Goal: Task Accomplishment & Management: Use online tool/utility

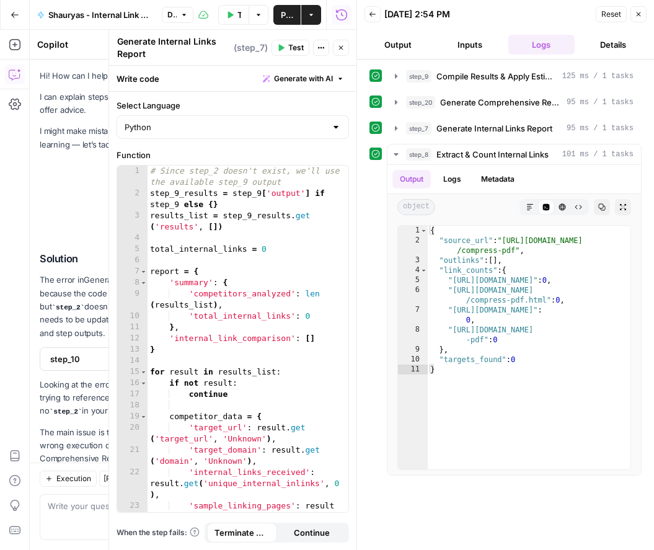
scroll to position [936, 0]
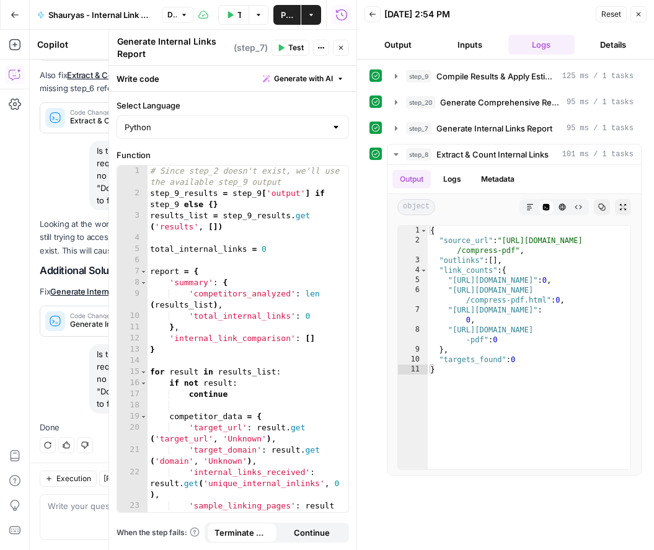
click at [239, 15] on span "Test Workflow" at bounding box center [239, 15] width 4 height 12
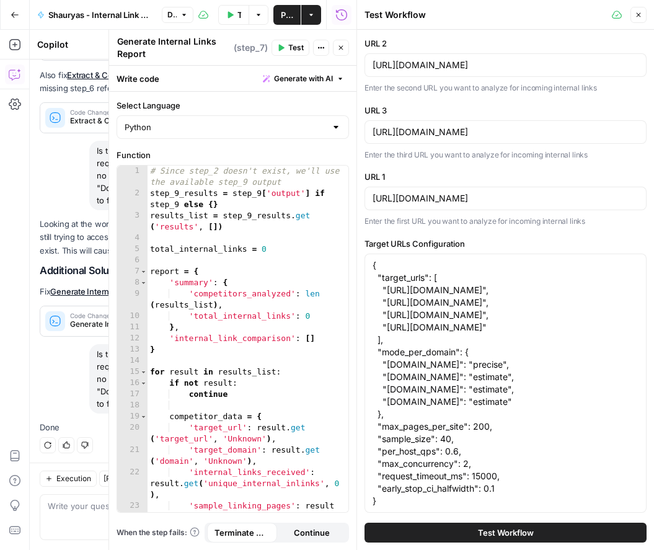
click at [489, 529] on span "Test Workflow" at bounding box center [506, 532] width 56 height 12
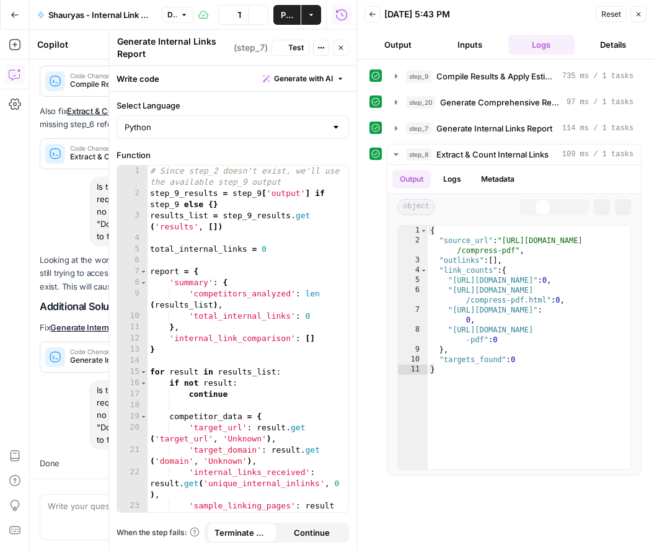
scroll to position [936, 0]
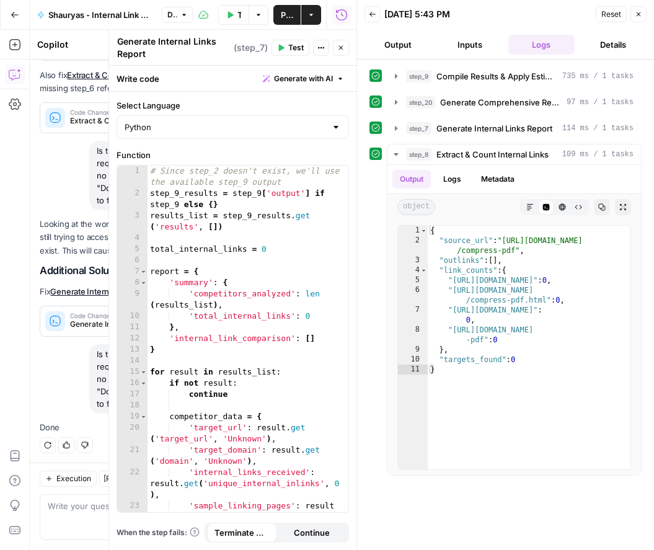
click at [637, 19] on button "Close" at bounding box center [638, 14] width 16 height 16
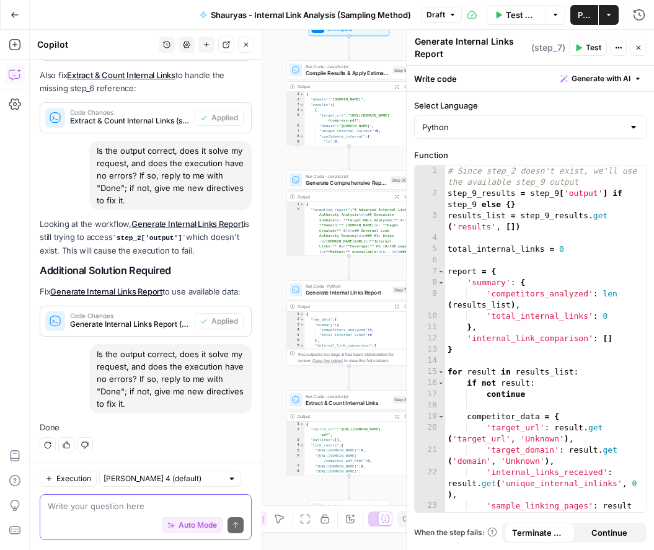
click at [111, 507] on textarea at bounding box center [146, 505] width 196 height 12
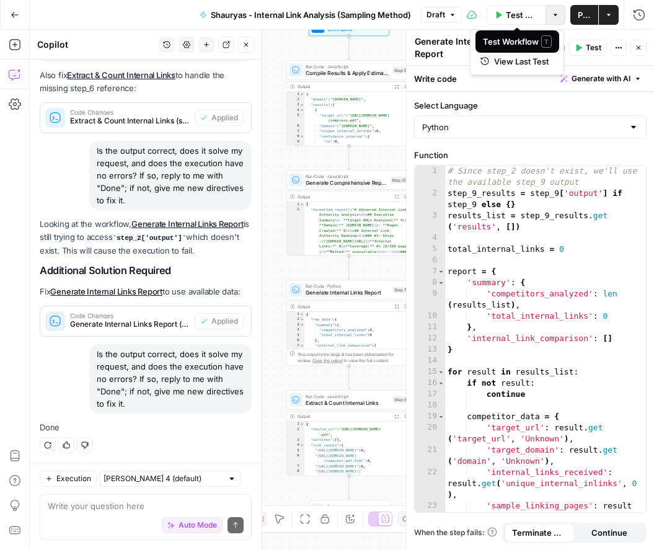
click at [553, 12] on icon "button" at bounding box center [554, 14] width 7 height 7
click at [456, 12] on icon "button" at bounding box center [452, 14] width 7 height 7
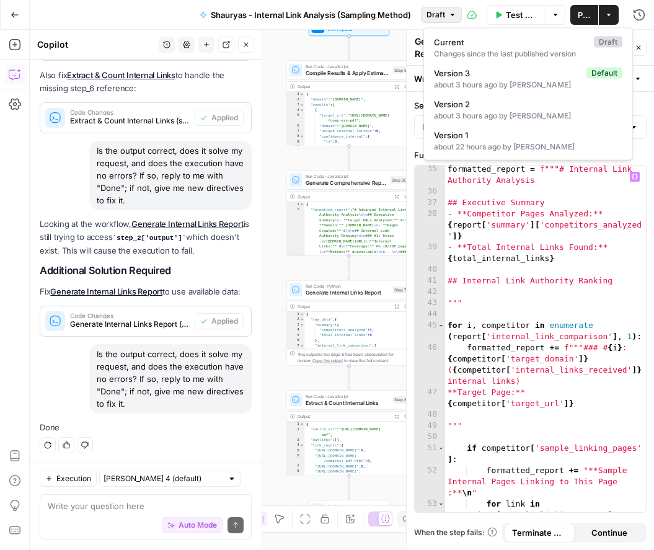
scroll to position [592, 0]
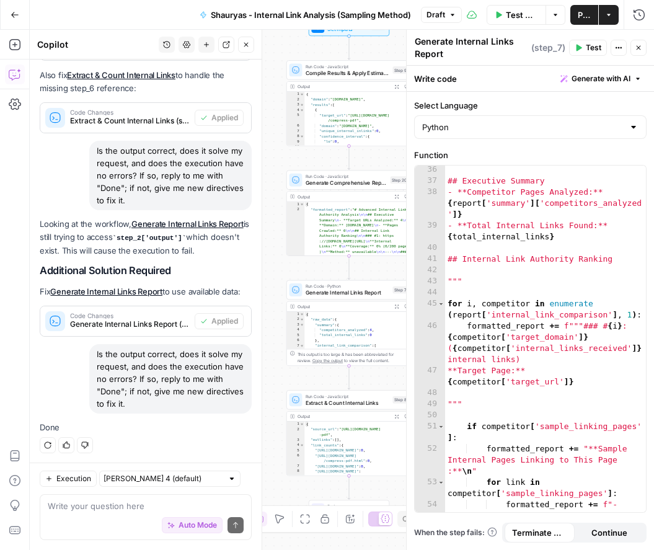
click at [514, 12] on span "Test Workflow" at bounding box center [522, 15] width 32 height 12
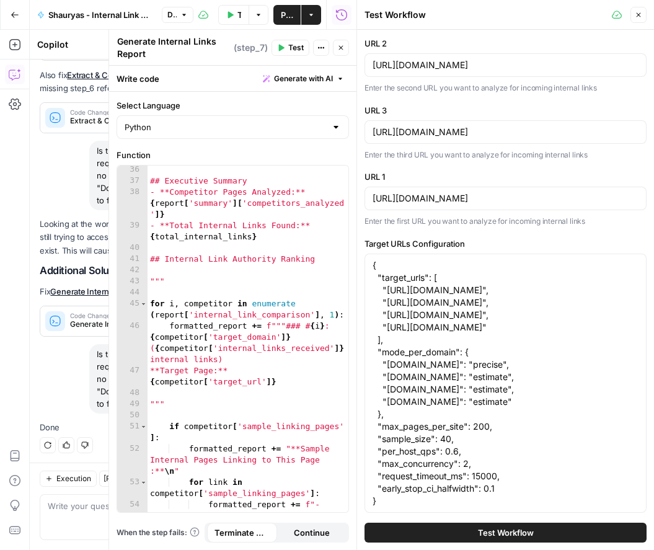
click at [432, 520] on div "Test Workflow" at bounding box center [505, 532] width 282 height 35
click at [434, 528] on button "Test Workflow" at bounding box center [505, 532] width 282 height 20
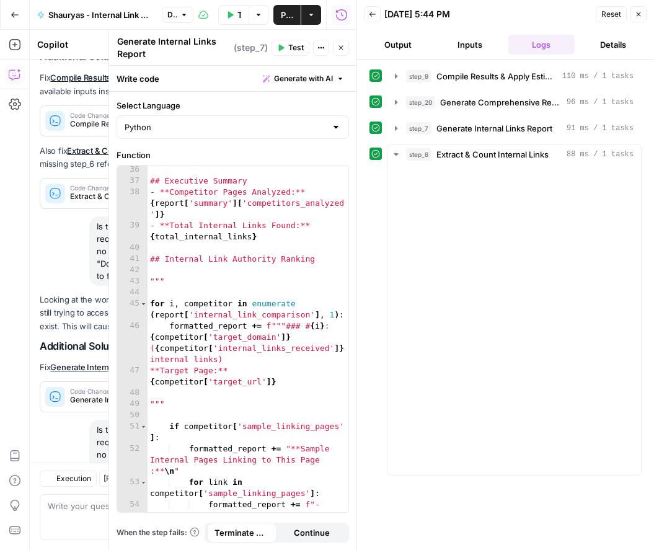
scroll to position [936, 0]
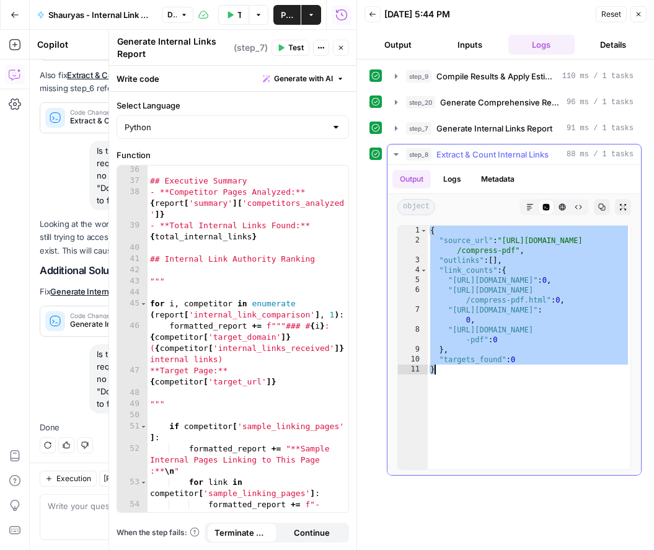
drag, startPoint x: 429, startPoint y: 230, endPoint x: 534, endPoint y: 368, distance: 173.3
click at [534, 369] on div "{ "source_url" : "[URL][DOMAIN_NAME] /compress-pdf" , "outlinks" : [ ] , "link_…" at bounding box center [528, 357] width 203 height 263
type textarea "**********"
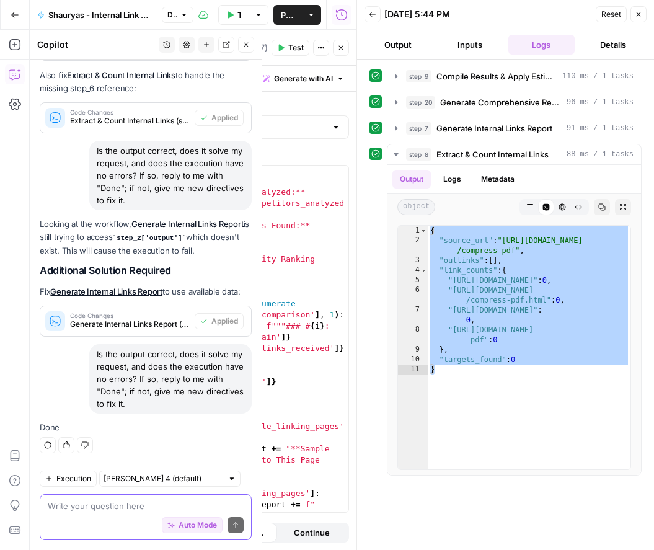
click at [74, 510] on textarea at bounding box center [146, 505] width 196 height 12
paste textarea "{ "source_url": "[URL][DOMAIN_NAME]", "outlinks": [], "link_counts": { "[URL][D…"
type textarea "I fixed it [DATE] and again it"
click at [183, 524] on span "Auto Mode" at bounding box center [197, 524] width 38 height 11
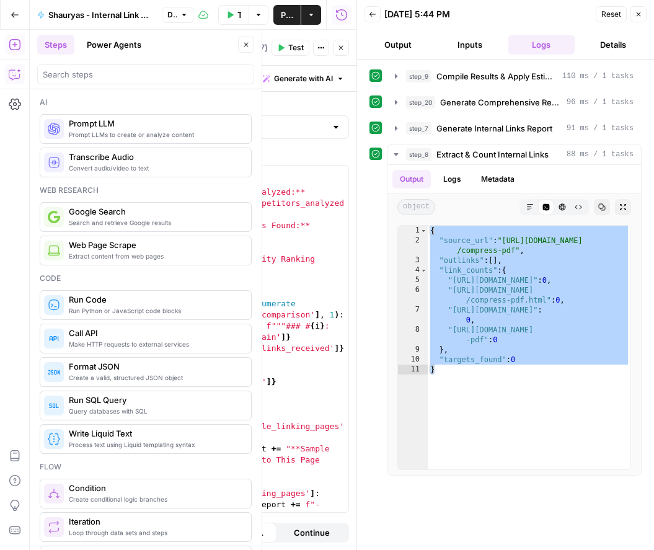
click at [22, 79] on button "Copilot" at bounding box center [15, 74] width 20 height 20
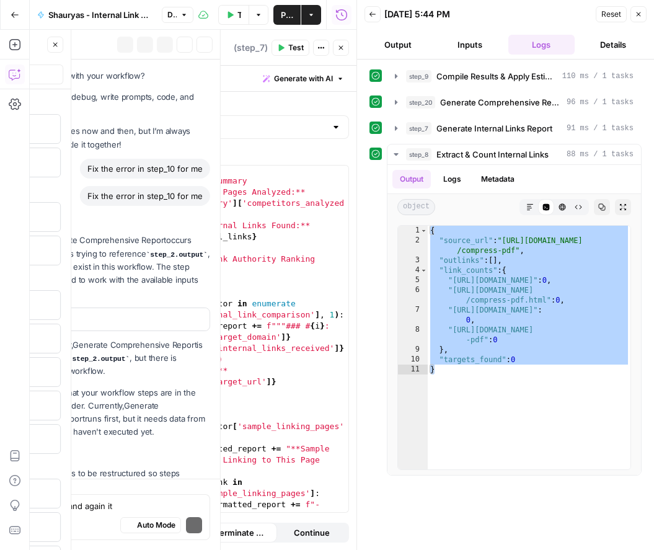
scroll to position [860, 0]
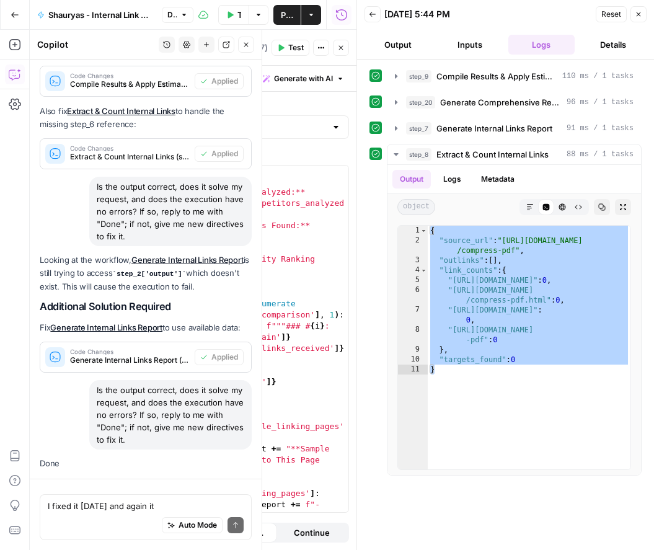
click at [199, 494] on div "I fixed it [DATE] and again it I fixed it [DATE] and again it Auto Mode Send" at bounding box center [146, 517] width 212 height 46
click at [199, 502] on textarea "I fixed it [DATE] and again it" at bounding box center [146, 505] width 196 height 12
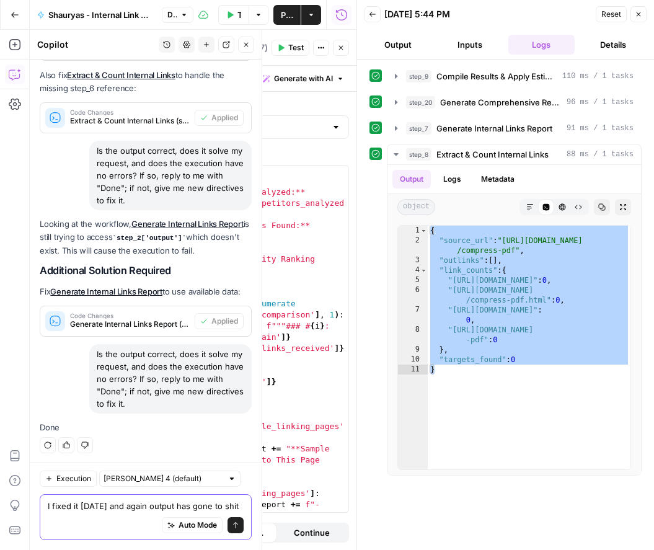
scroll to position [948, 0]
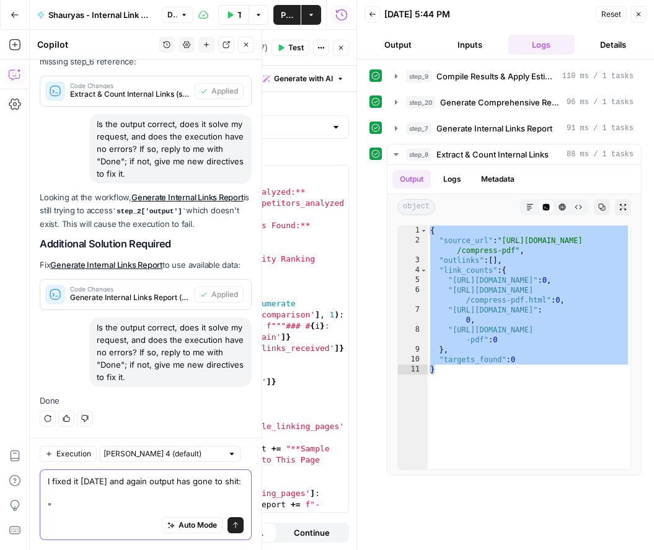
paste textarea "{ "source_url": "[URL][DOMAIN_NAME]", "outlinks": [], "link_counts": { "[URL][D…"
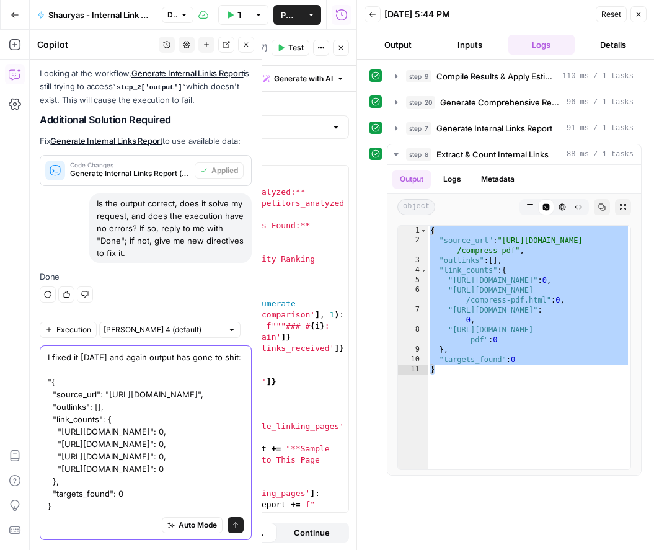
type textarea "I fixed it [DATE] and again output has gone to shit: "{ "source_url": "[URL][DO…"
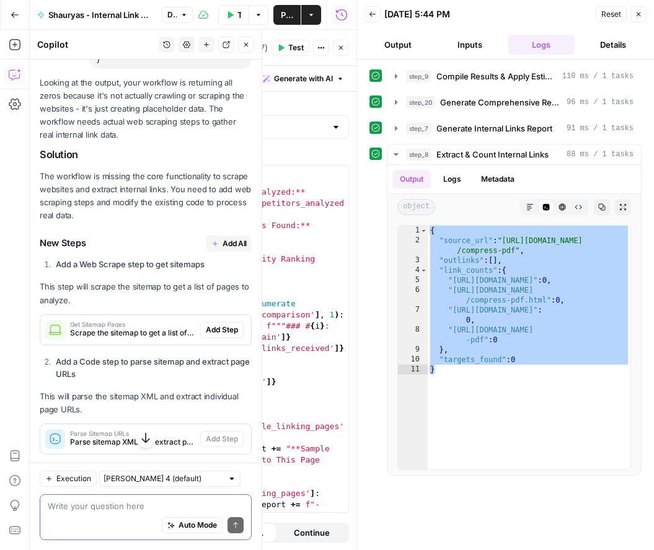
scroll to position [1501, 0]
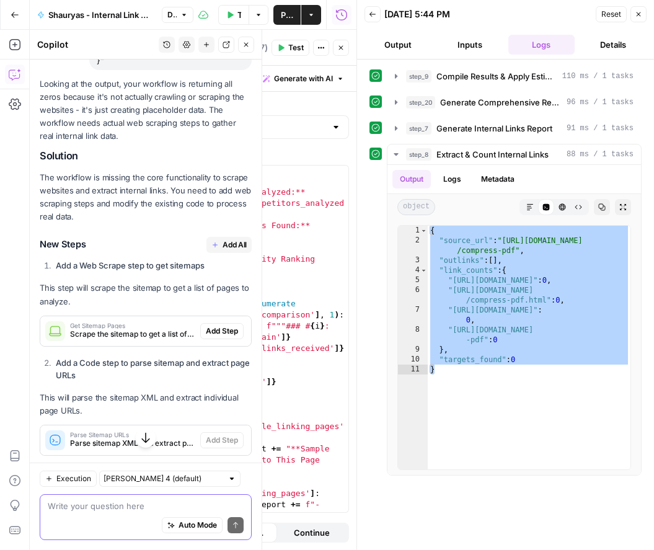
click at [163, 509] on textarea at bounding box center [146, 505] width 196 height 12
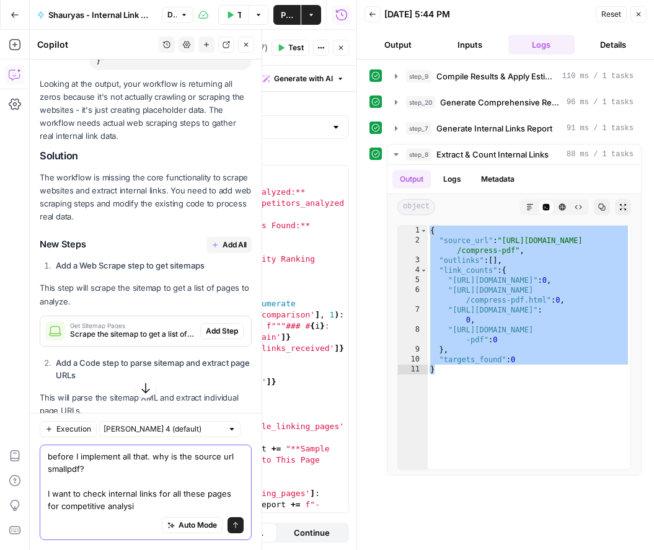
type textarea "before I implement all that. why is the source url smallpdf? I want to check in…"
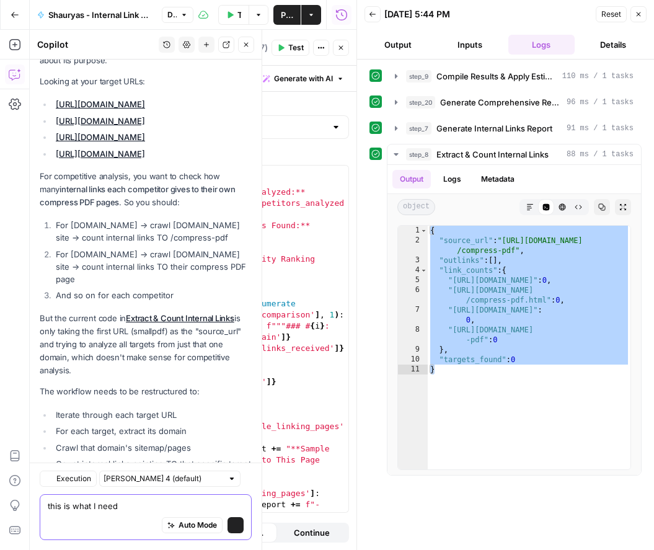
scroll to position [2424, 0]
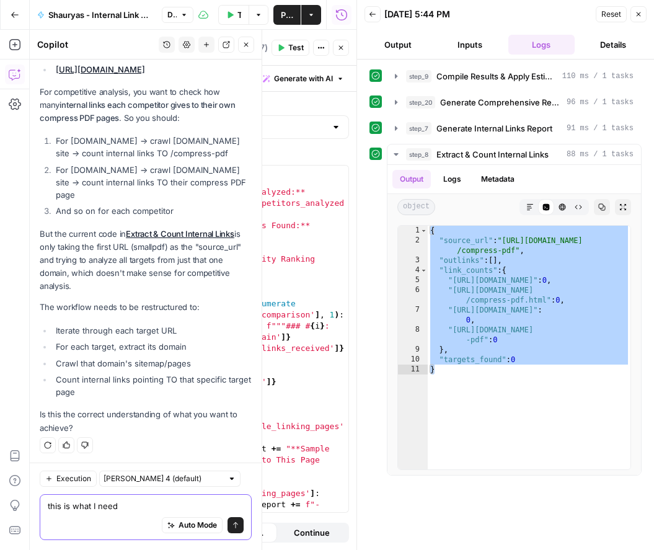
click at [155, 504] on textarea "this is what I need" at bounding box center [146, 505] width 196 height 12
click at [155, 504] on textarea "this is what I need:" at bounding box center [146, 505] width 196 height 12
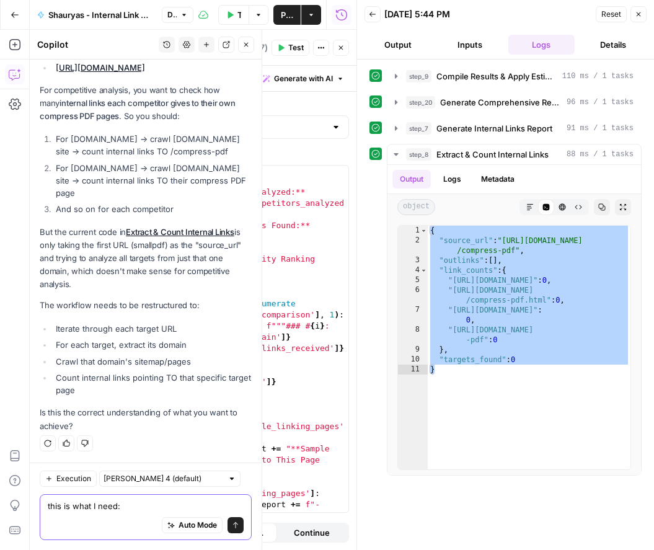
paste textarea "Lorem ipsum. Dolo’s ame co adipis eli SedDoe temporin ut la’e dolor, magnaaliq,…"
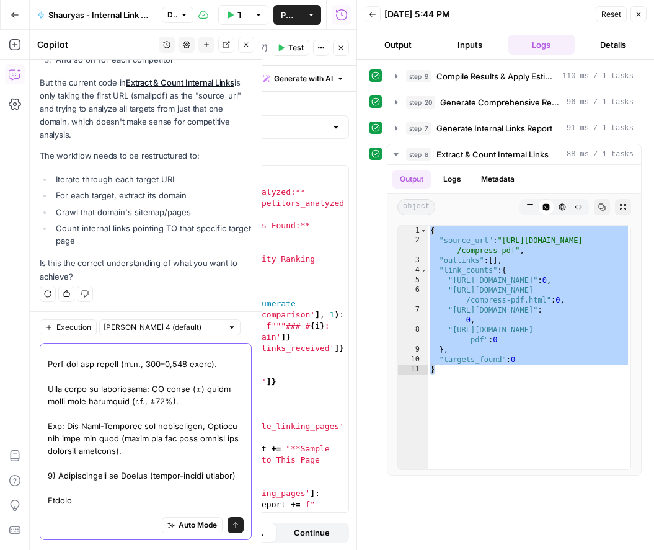
scroll to position [0, 0]
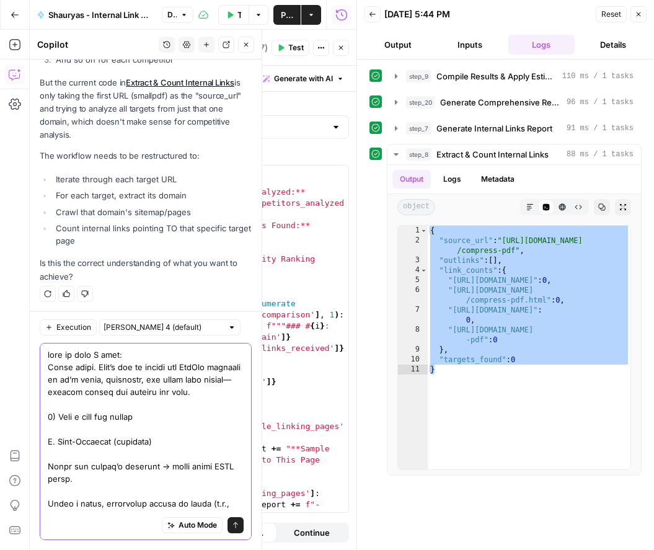
drag, startPoint x: 95, startPoint y: 368, endPoint x: 42, endPoint y: 367, distance: 53.3
click at [42, 367] on div "Auto Mode Send" at bounding box center [146, 441] width 212 height 197
type textarea "lore ip dolo S amet: Cons’a eli se doeius tem IncIdi utlabore et do’m aliqu, en…"
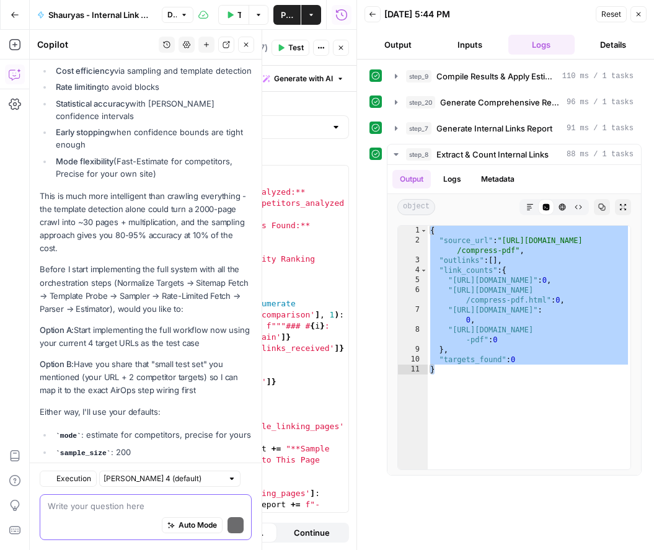
scroll to position [5834, 0]
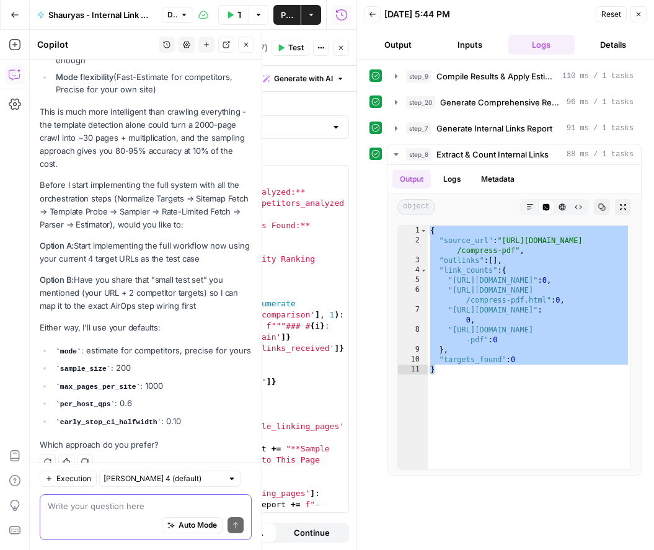
type textarea "A"
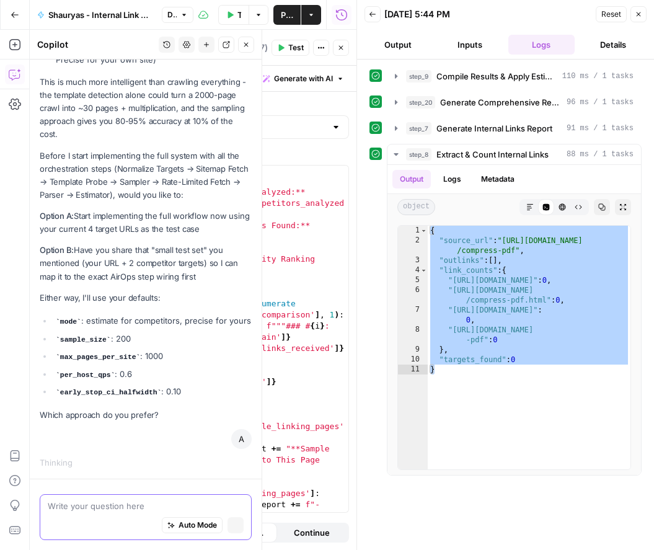
scroll to position [5796, 0]
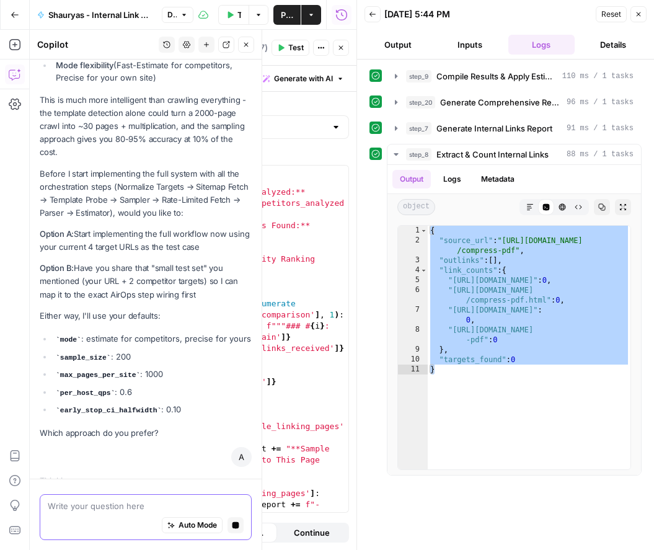
click at [185, 527] on span "Auto Mode" at bounding box center [197, 524] width 38 height 11
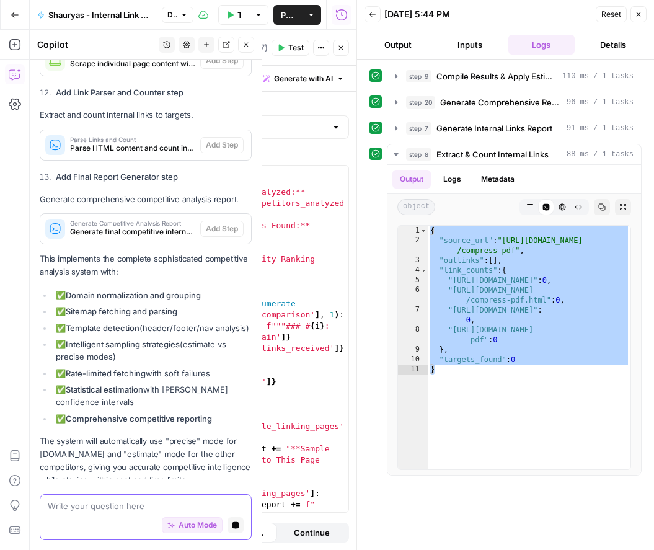
scroll to position [7468, 0]
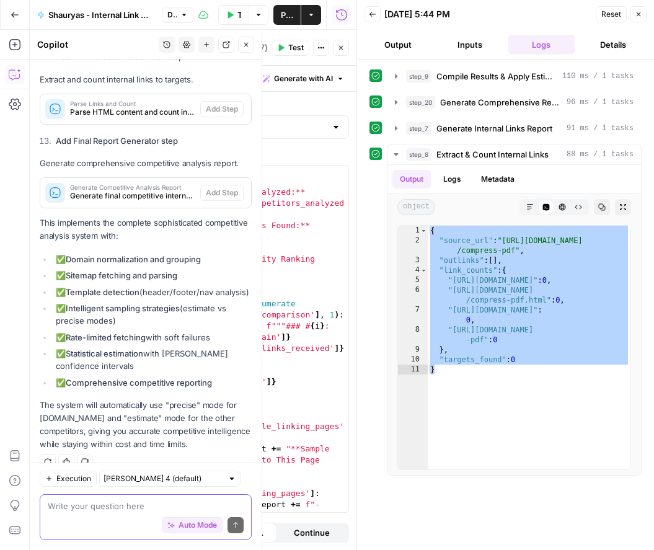
click at [185, 527] on span "Auto Mode" at bounding box center [197, 524] width 38 height 11
click at [184, 526] on span "Auto Mode" at bounding box center [197, 524] width 38 height 11
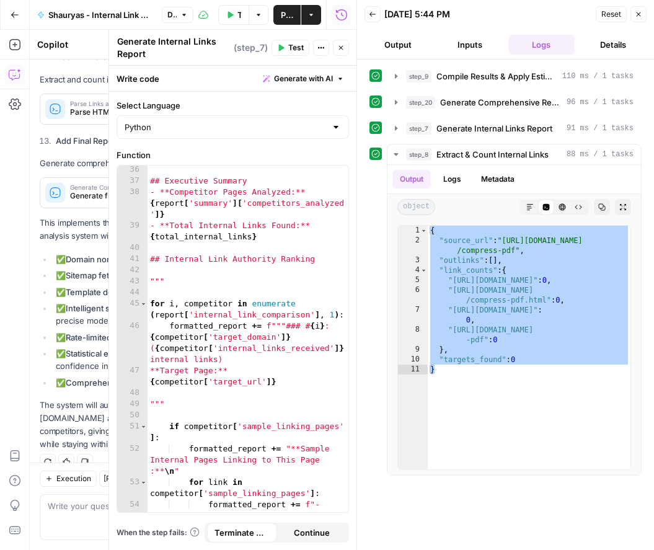
click at [342, 45] on icon "button" at bounding box center [340, 47] width 7 height 7
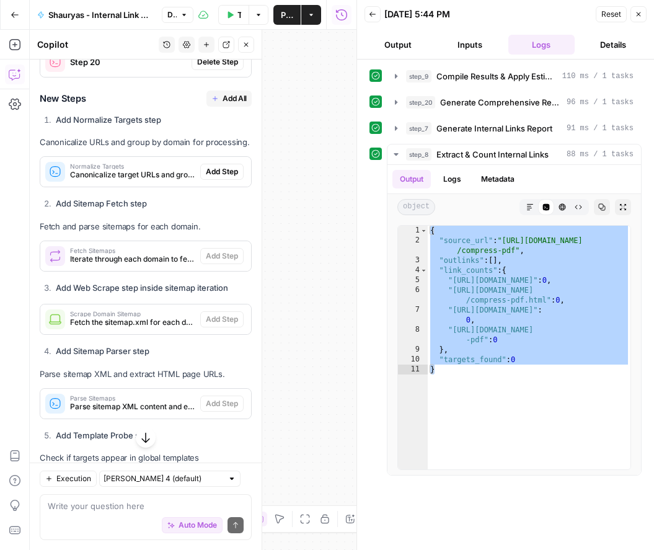
scroll to position [6648, 0]
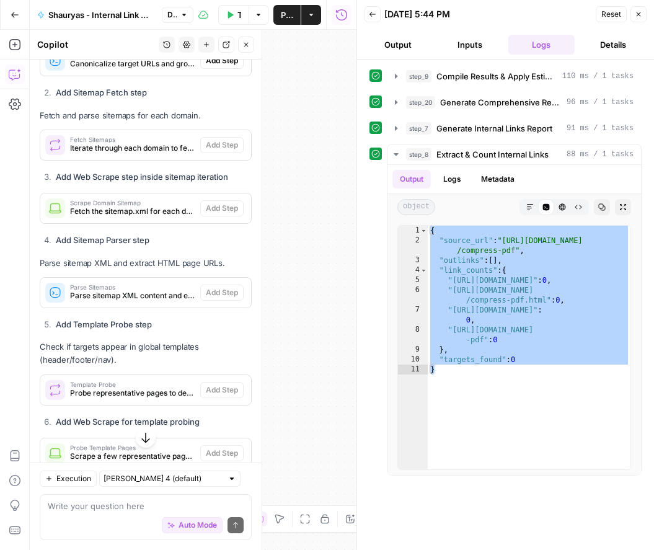
click at [633, 14] on button "Close" at bounding box center [638, 14] width 16 height 16
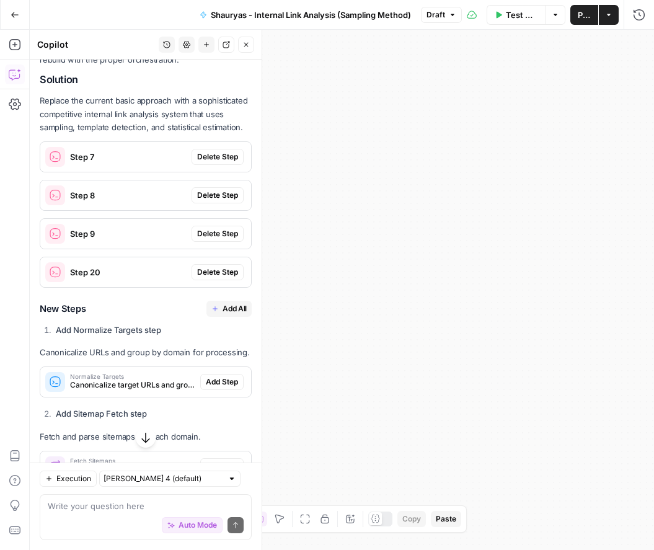
scroll to position [6324, 0]
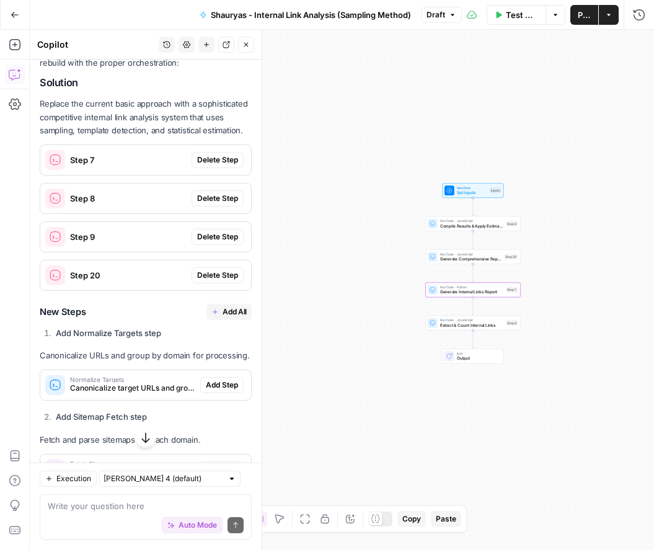
click at [214, 154] on span "Delete Step" at bounding box center [217, 159] width 41 height 11
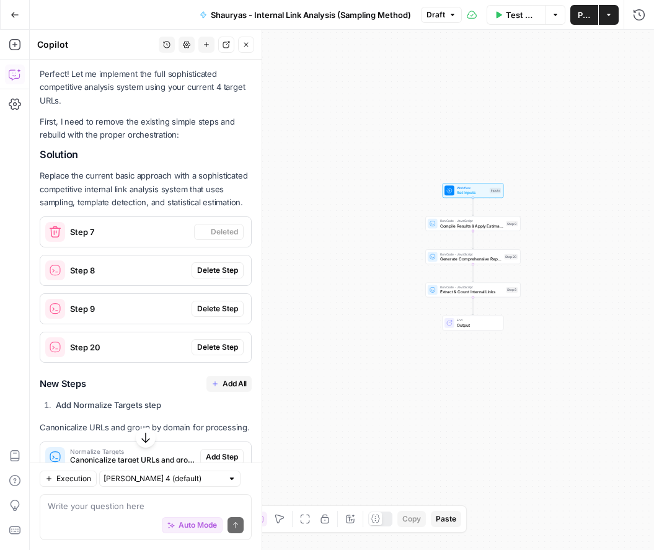
scroll to position [6396, 0]
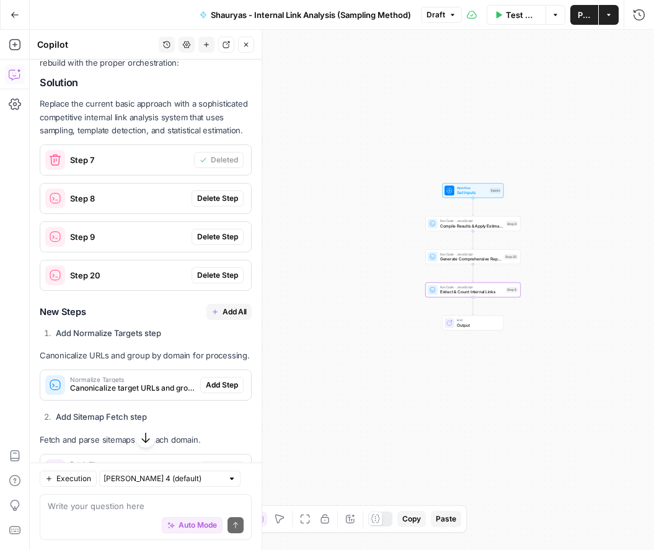
click at [213, 193] on span "Delete Step" at bounding box center [217, 198] width 41 height 11
click at [213, 231] on span "Delete Step" at bounding box center [217, 236] width 41 height 11
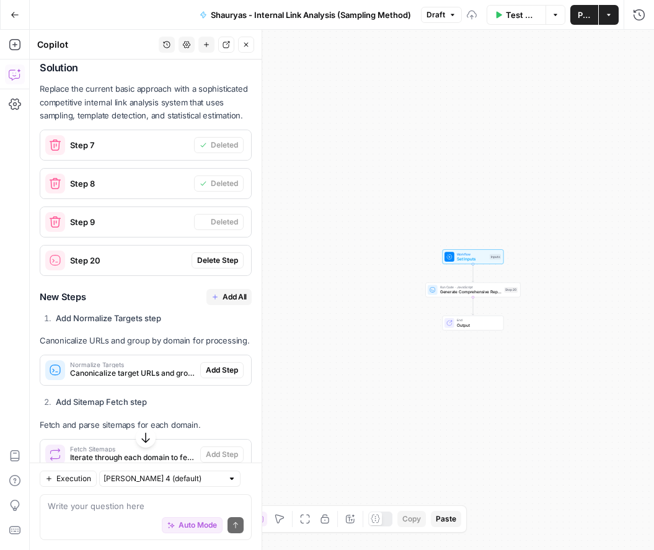
scroll to position [6366, 0]
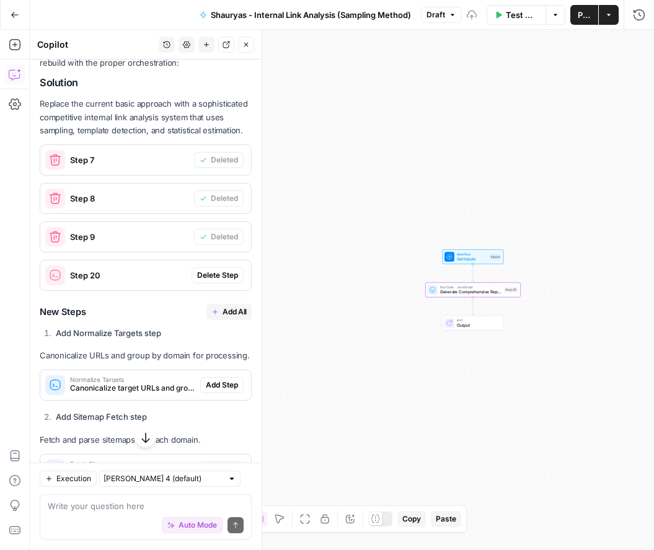
click at [213, 269] on span "Delete Step" at bounding box center [217, 274] width 41 height 11
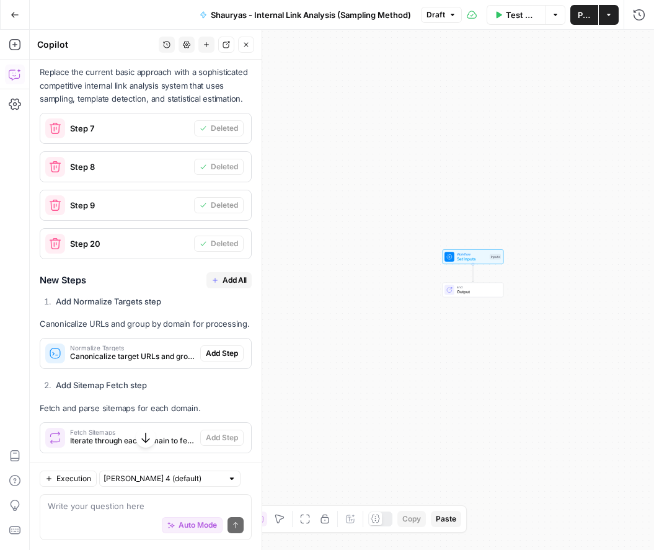
scroll to position [6485, 0]
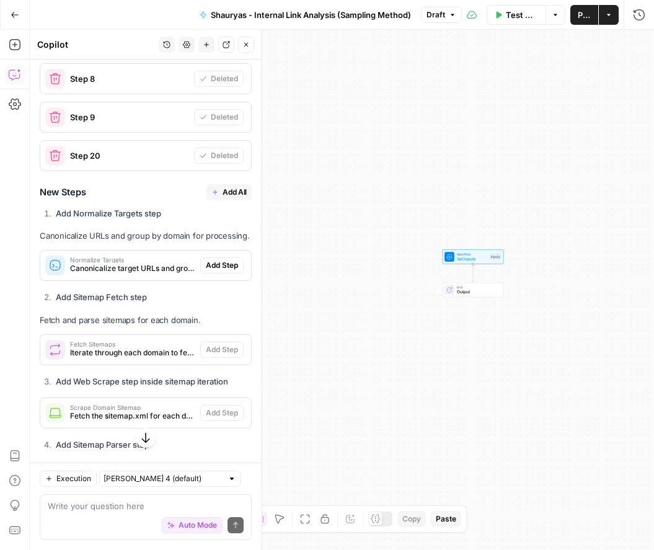
click at [219, 184] on button "Add All" at bounding box center [228, 192] width 45 height 16
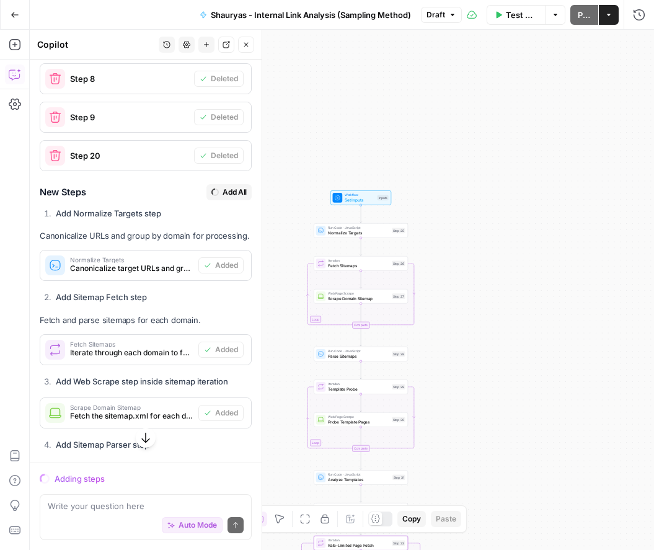
scroll to position [6971, 0]
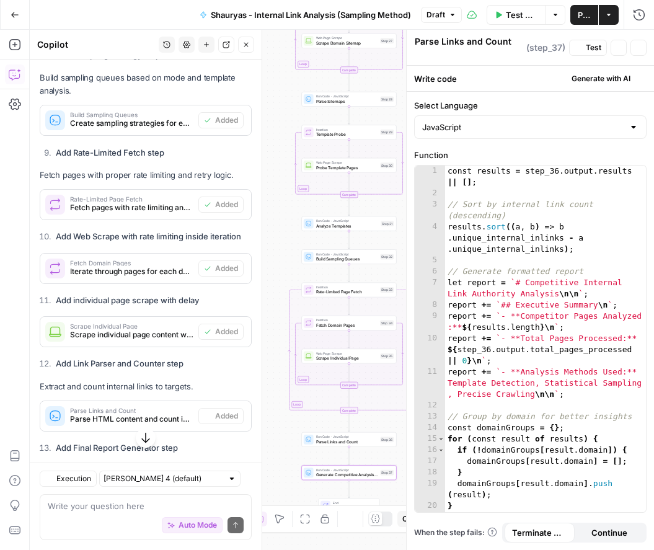
type textarea "Generate Competitive Analysis Report"
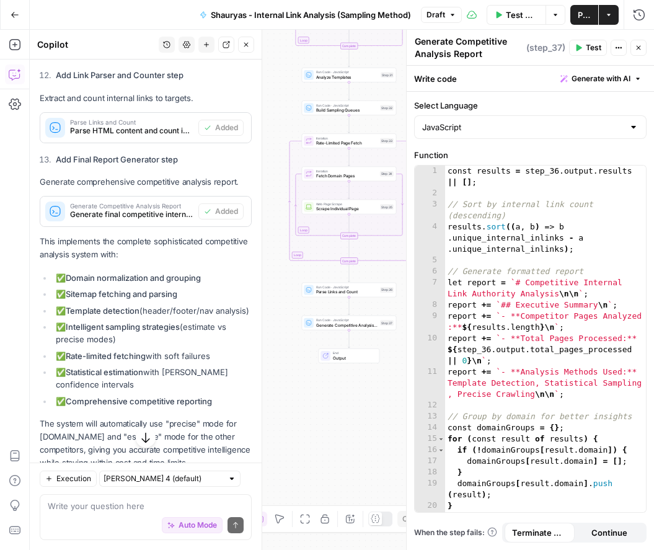
scroll to position [7510, 0]
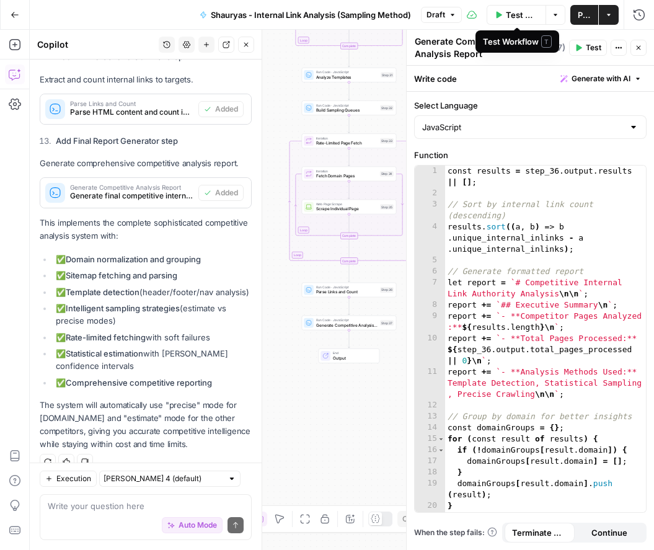
click at [554, 15] on icon "button" at bounding box center [554, 14] width 7 height 7
click at [554, 19] on button "Options" at bounding box center [555, 15] width 20 height 20
click at [584, 15] on span "Publish" at bounding box center [583, 15] width 13 height 12
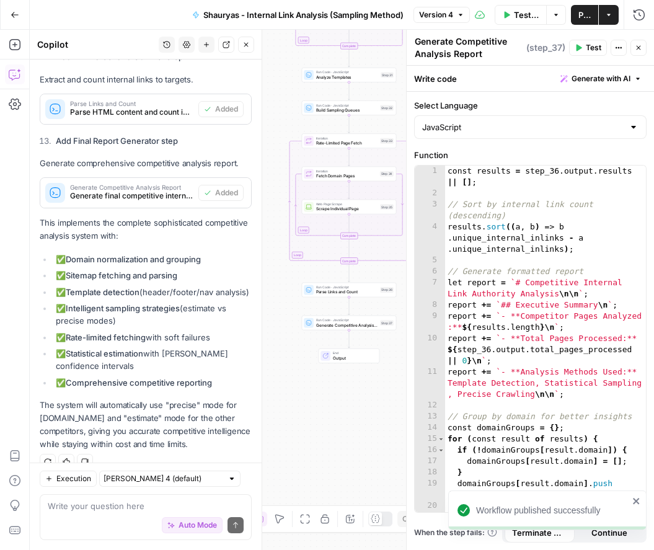
click at [506, 12] on icon "button" at bounding box center [507, 14] width 6 height 7
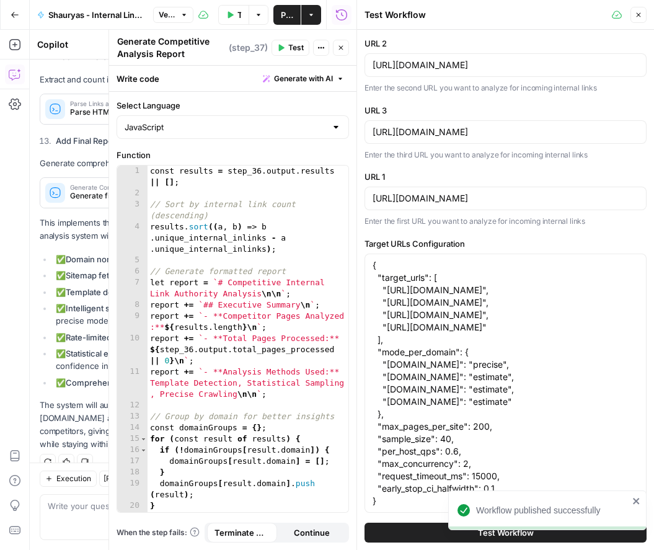
click at [429, 534] on button "Test Workflow" at bounding box center [505, 532] width 282 height 20
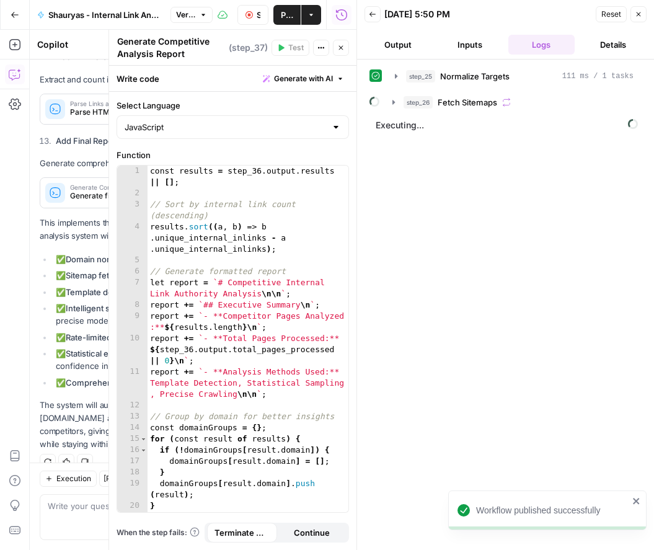
click at [637, 496] on icon "close" at bounding box center [636, 501] width 9 height 10
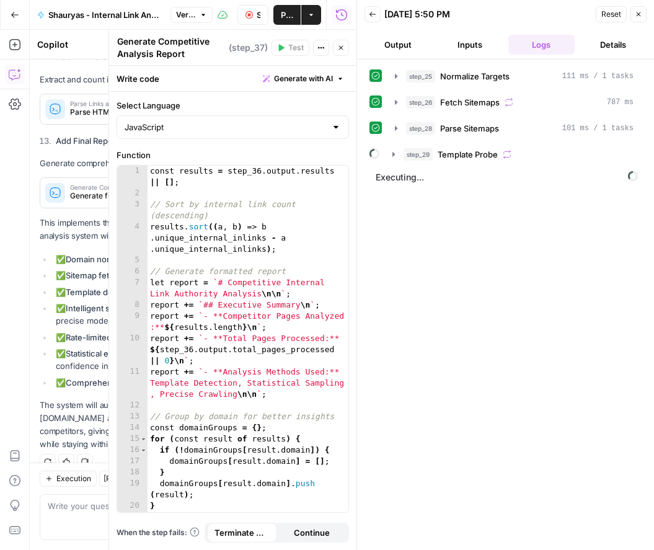
click at [336, 49] on button "Close" at bounding box center [341, 48] width 16 height 16
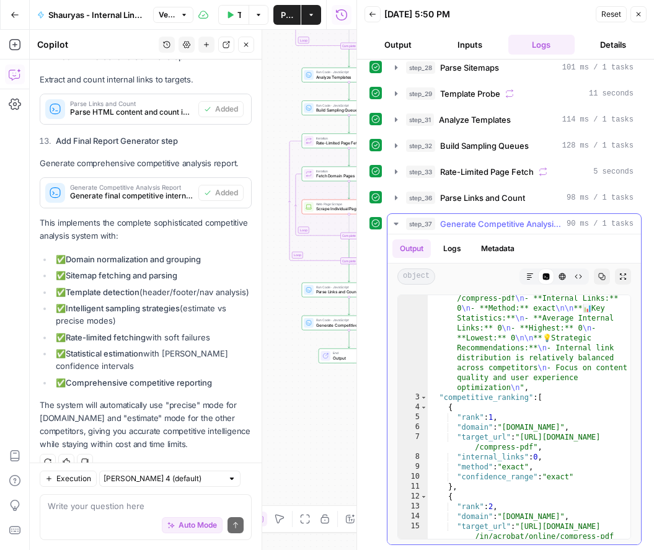
scroll to position [387, 0]
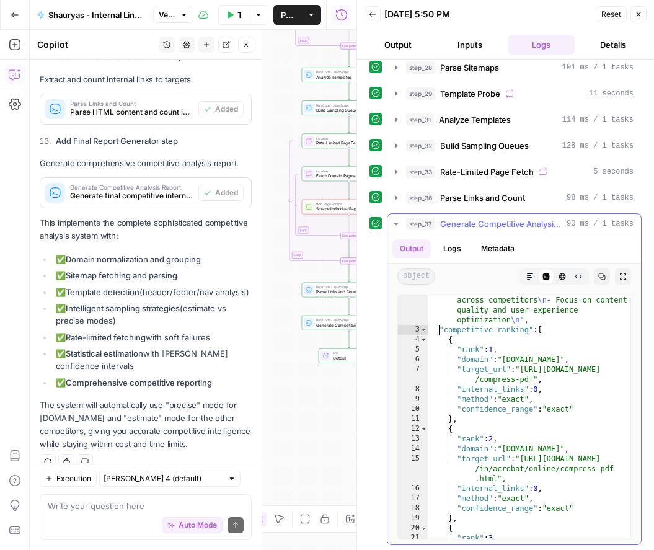
click at [438, 330] on div ""formatted_report" : "# Competitive Internal Link Authority Analysis \n\n ## Ex…" at bounding box center [528, 248] width 203 height 660
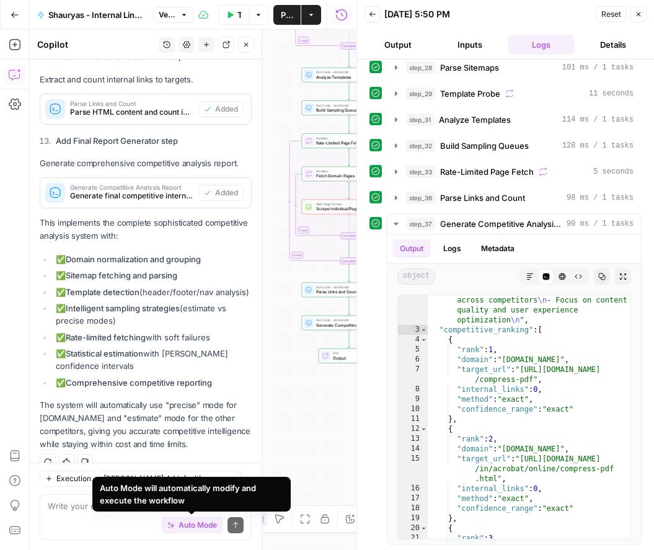
click at [177, 501] on div "Auto Mode will automatically modify and execute the workflow" at bounding box center [191, 493] width 183 height 25
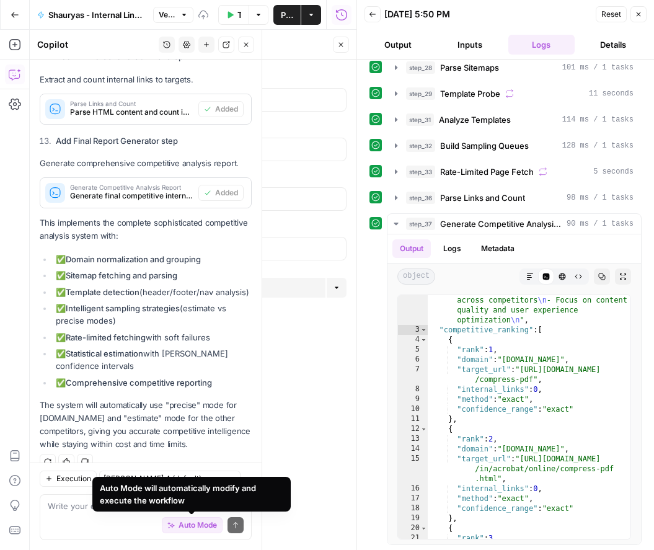
click at [177, 501] on div "Auto Mode will automatically modify and execute the workflow" at bounding box center [191, 493] width 183 height 25
click at [154, 496] on div "Auto Mode will automatically modify and execute the workflow" at bounding box center [191, 493] width 183 height 25
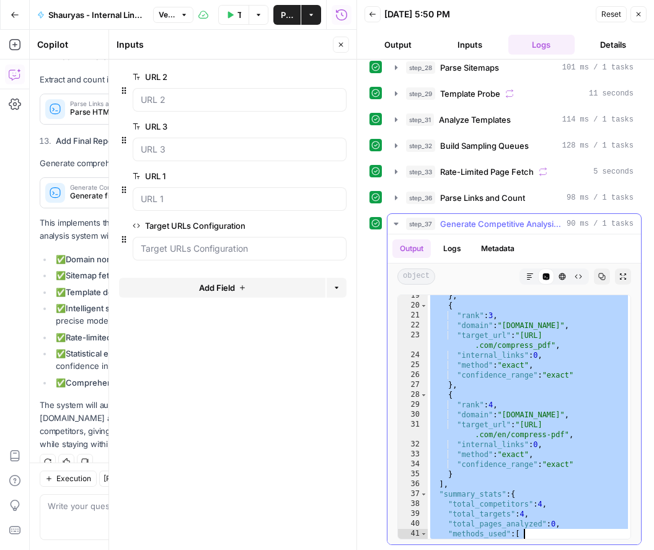
scroll to position [659, 0]
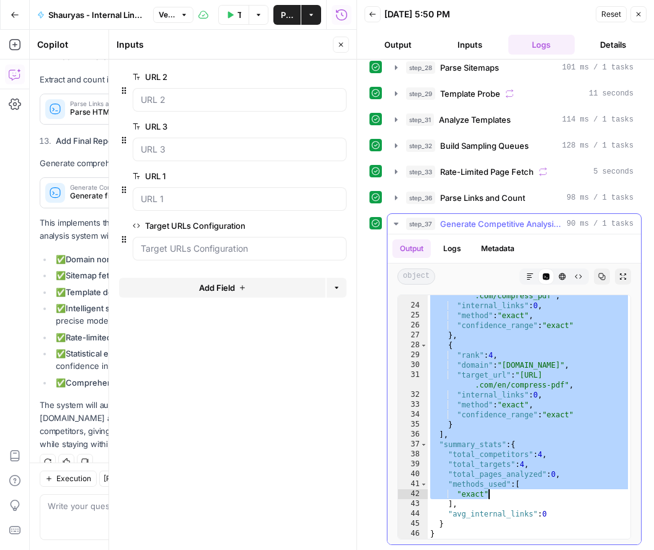
drag, startPoint x: 439, startPoint y: 335, endPoint x: 568, endPoint y: 497, distance: 206.8
click at [568, 498] on div ""target_url" : "[URL] .com/compress_pdf" , "internal_links" : 0 , "method" : "e…" at bounding box center [528, 417] width 203 height 273
type textarea "**********"
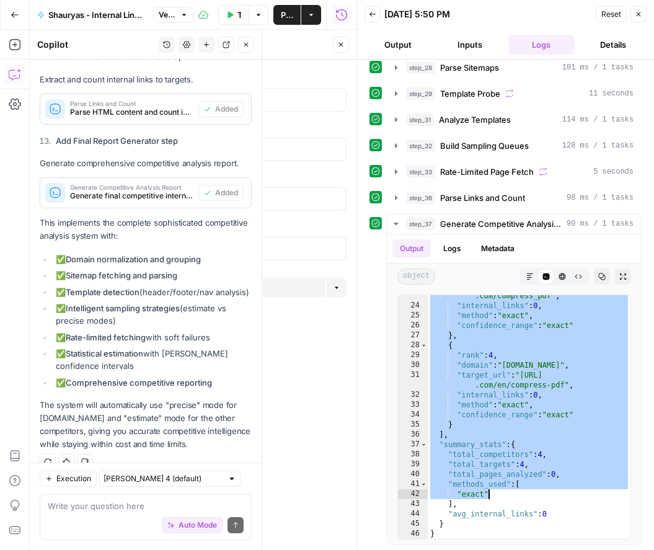
click at [92, 513] on div "Auto Mode Send" at bounding box center [146, 525] width 196 height 27
paste textarea ""competitive_ranking": [ { "rank": 1, "domain": "[DOMAIN_NAME]", "target_url": …"
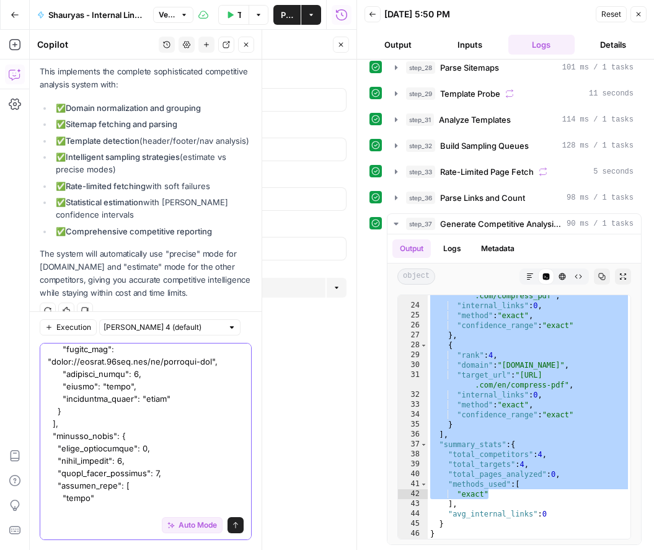
scroll to position [431, 0]
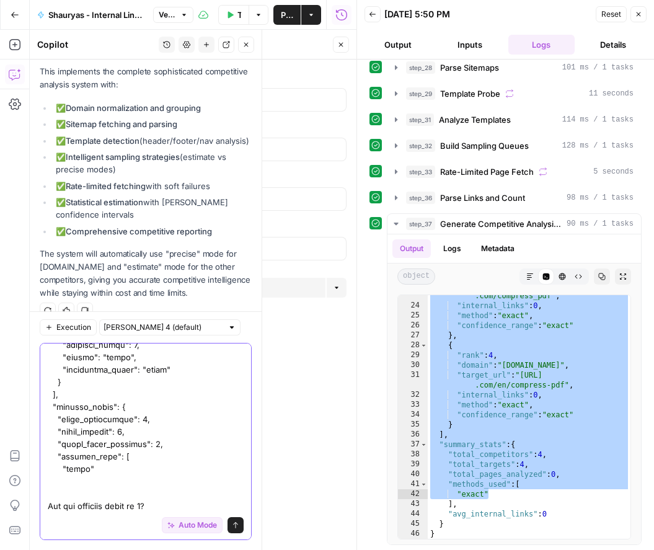
type textarea ""competitive_ranking": [ { "rank": 1, "domain": "[DOMAIN_NAME]", "target_url": …"
click at [182, 529] on span "Auto Mode" at bounding box center [197, 524] width 38 height 11
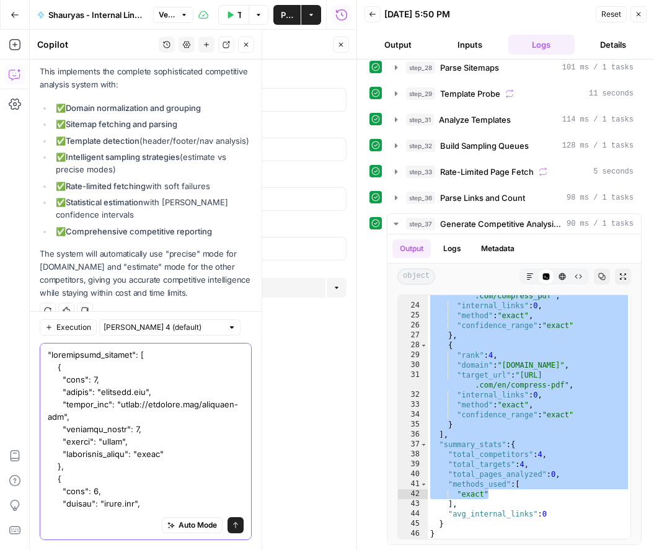
click at [239, 527] on button "Send" at bounding box center [235, 525] width 16 height 16
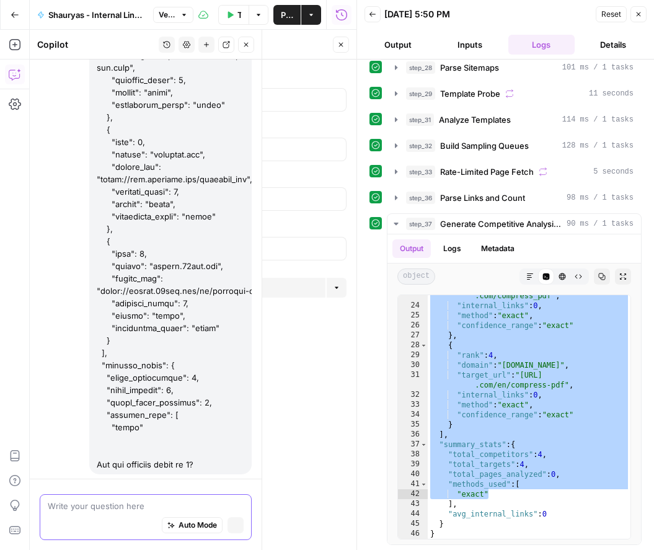
scroll to position [7959, 0]
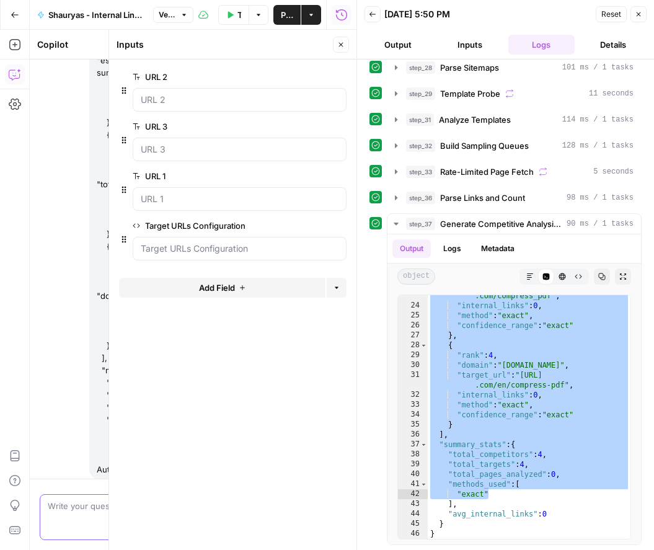
click at [637, 13] on icon "button" at bounding box center [638, 14] width 4 height 4
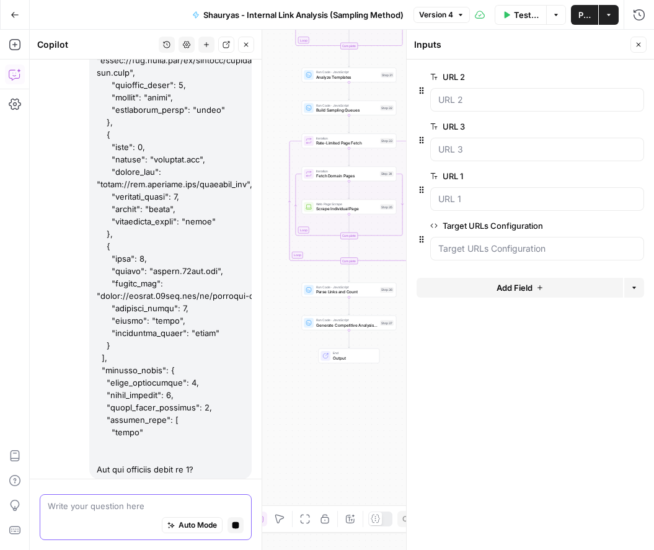
click at [639, 38] on button "Close" at bounding box center [638, 45] width 16 height 16
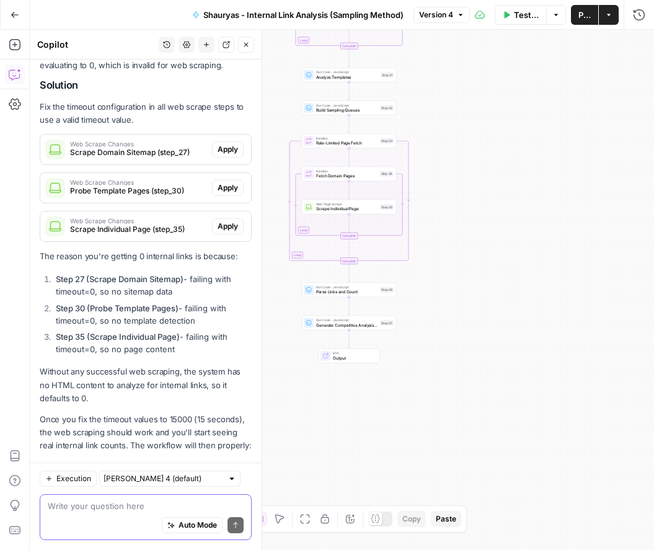
scroll to position [8600, 0]
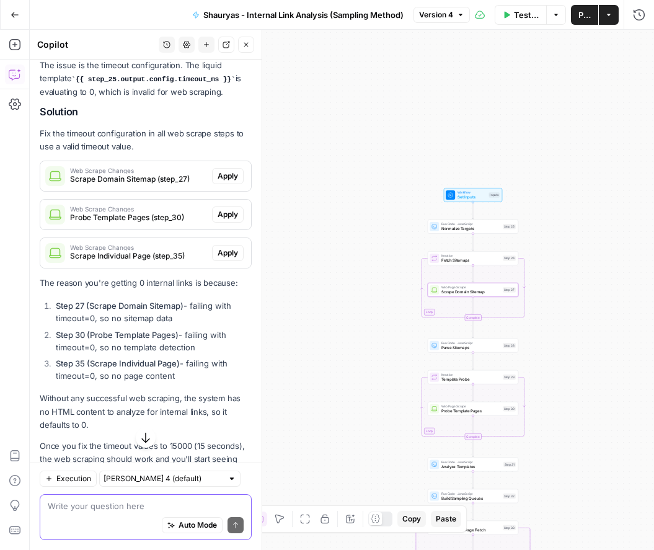
click at [220, 170] on span "Apply" at bounding box center [227, 175] width 20 height 11
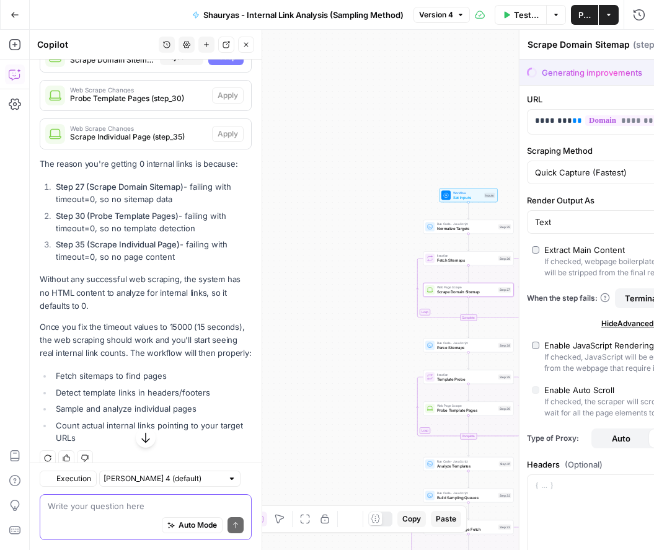
scroll to position [8481, 0]
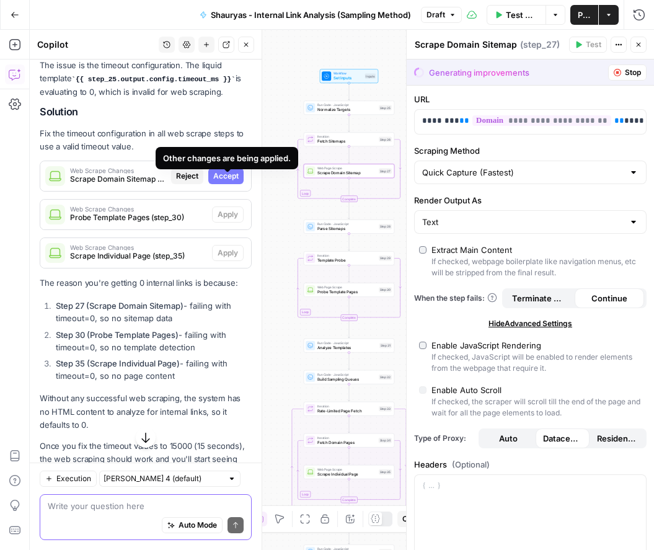
click at [228, 170] on span "Accept" at bounding box center [225, 175] width 25 height 11
type input "15000"
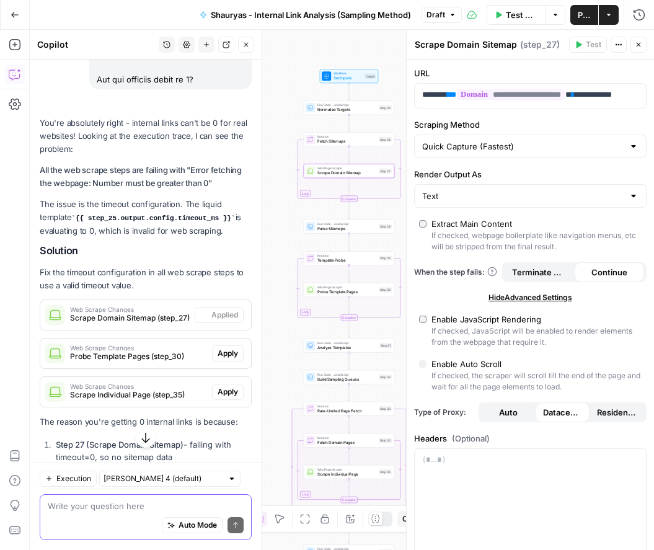
scroll to position [8620, 0]
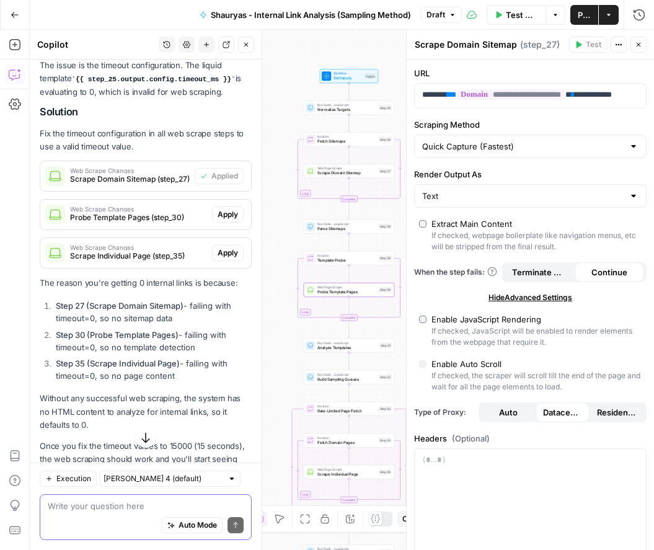
click at [230, 209] on span "Apply" at bounding box center [227, 214] width 20 height 11
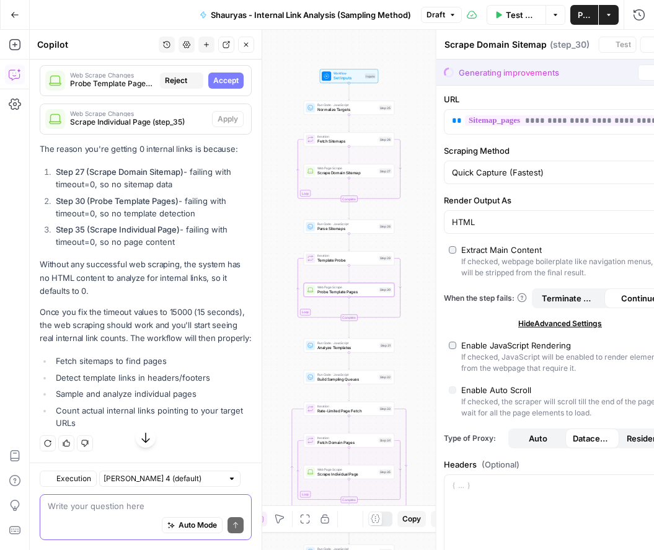
type textarea "Probe Template Pages"
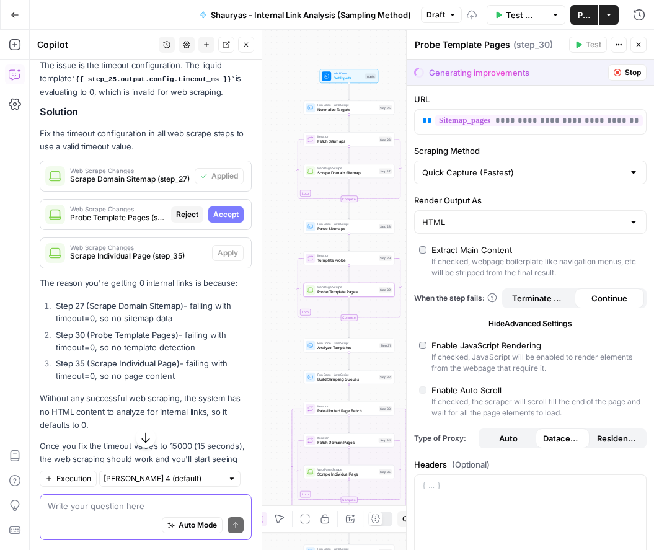
click at [230, 209] on span "Accept" at bounding box center [225, 214] width 25 height 11
type input "15000"
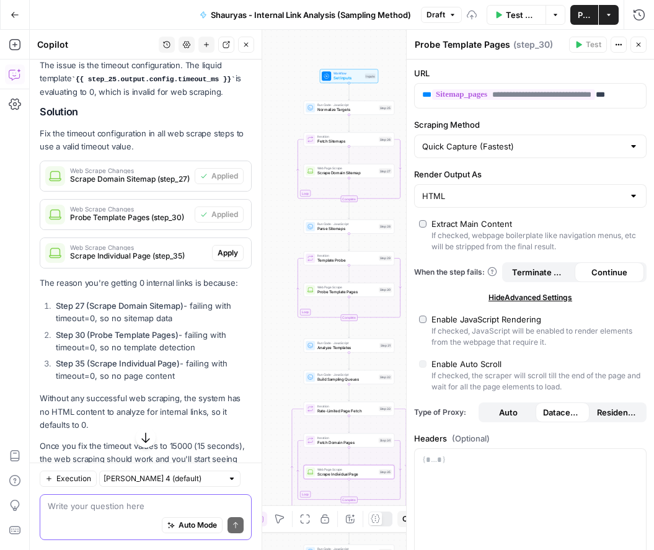
click at [236, 247] on span "Apply" at bounding box center [227, 252] width 20 height 11
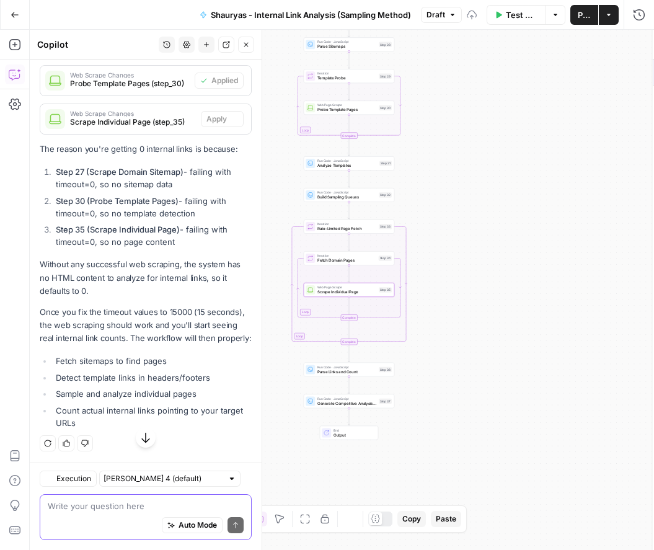
type textarea "Scrape Individual Page"
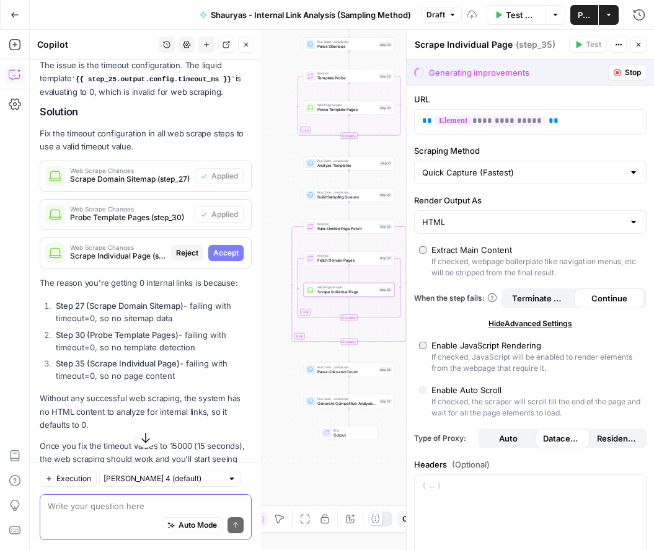
click at [236, 247] on span "Accept" at bounding box center [225, 252] width 25 height 11
type input "15000"
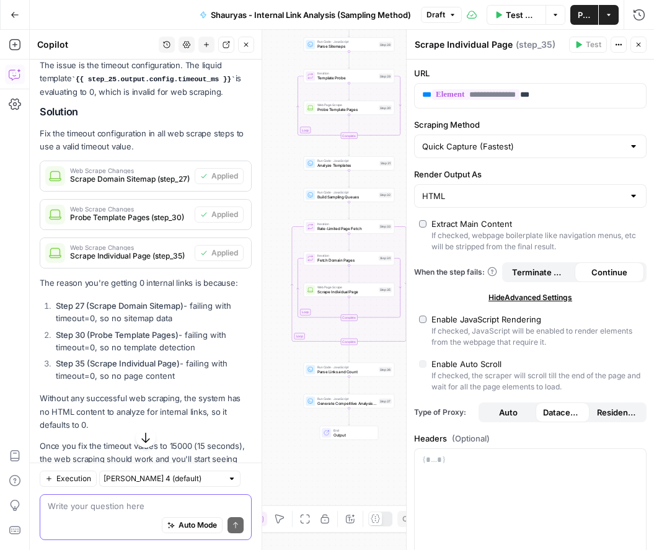
scroll to position [8723, 0]
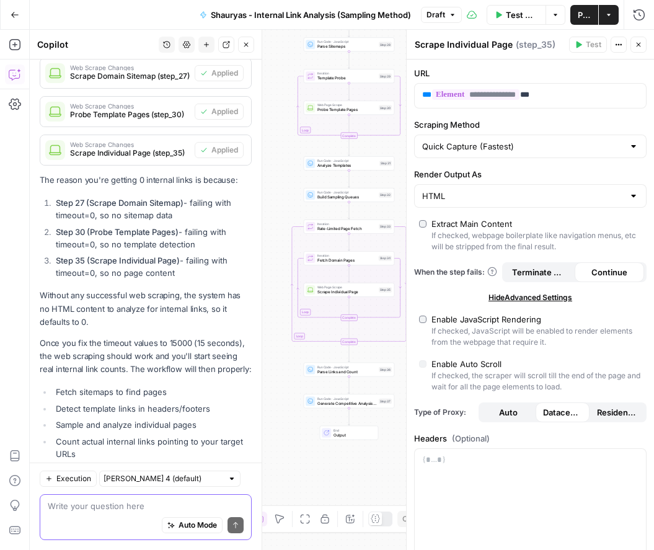
click at [505, 16] on button "Test Workflow" at bounding box center [515, 15] width 59 height 20
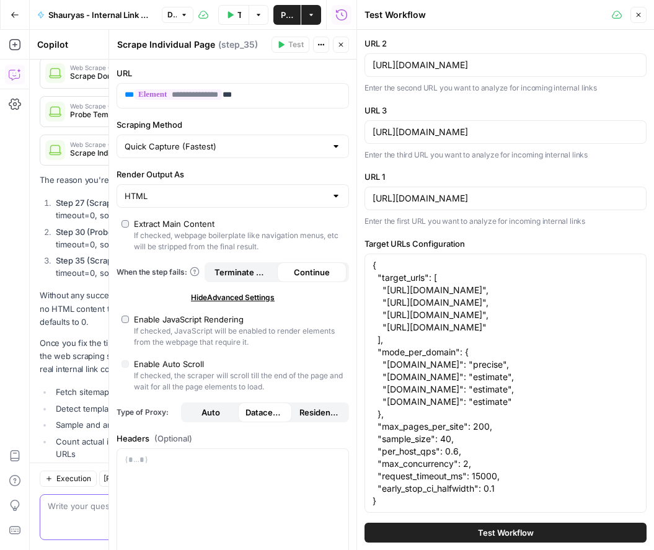
click at [499, 525] on button "Test Workflow" at bounding box center [505, 532] width 282 height 20
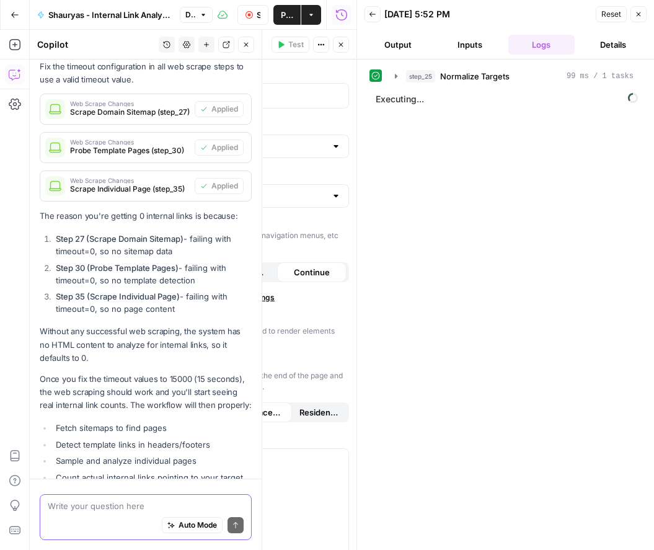
scroll to position [8723, 0]
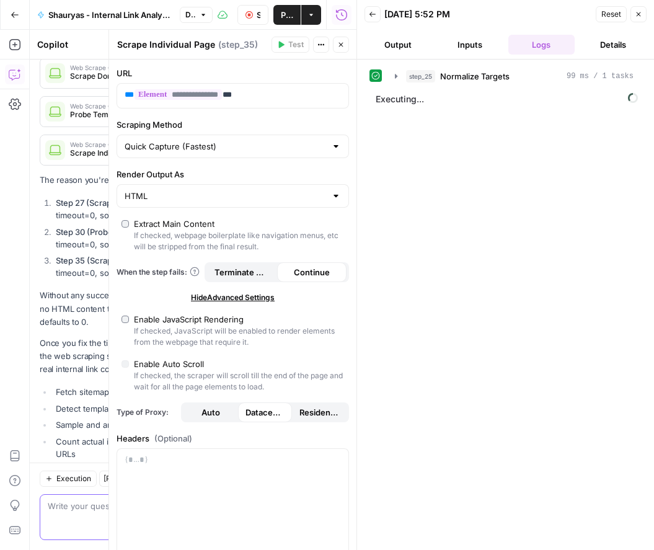
click at [414, 102] on span "Executing..." at bounding box center [506, 99] width 269 height 20
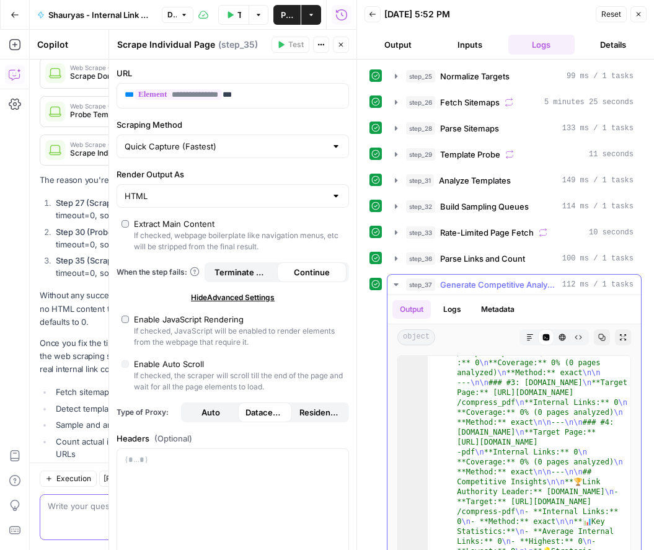
scroll to position [147, 0]
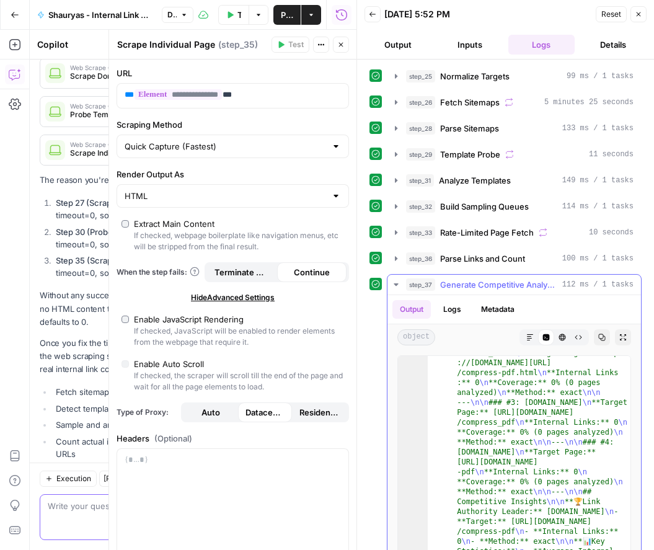
click at [598, 335] on icon "button" at bounding box center [601, 337] width 7 height 7
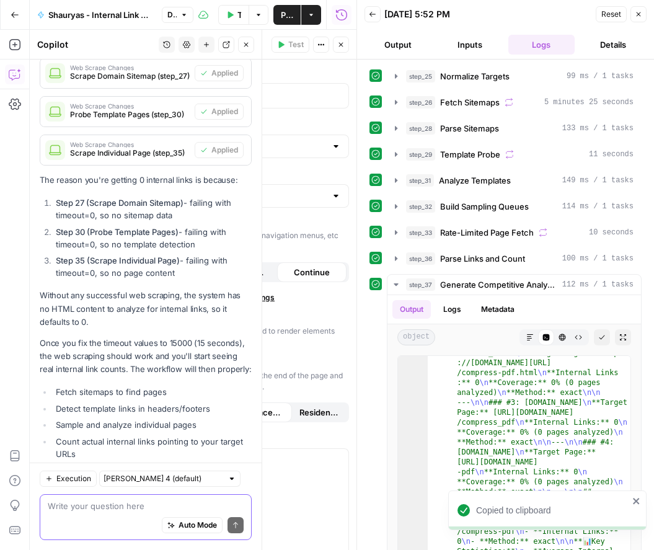
click at [84, 503] on textarea at bounding box center [146, 505] width 196 height 12
paste textarea "{ "loremipsu_dolors": "# Ametconsect Adipisci Elit Seddoeius Temporin\u\l## Etd…"
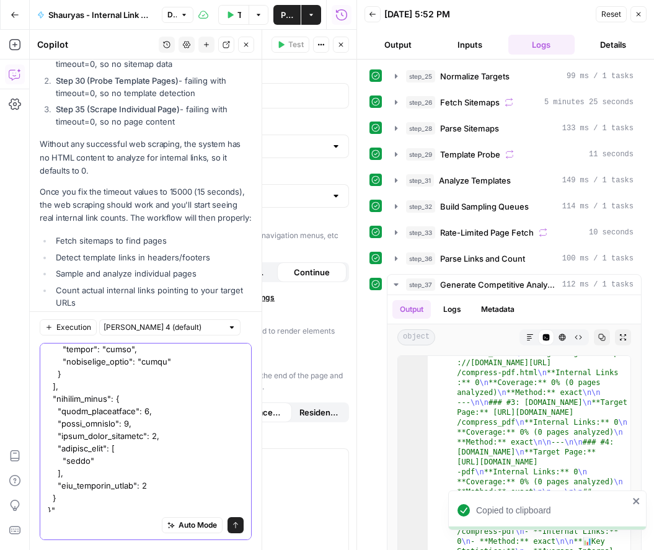
scroll to position [873, 0]
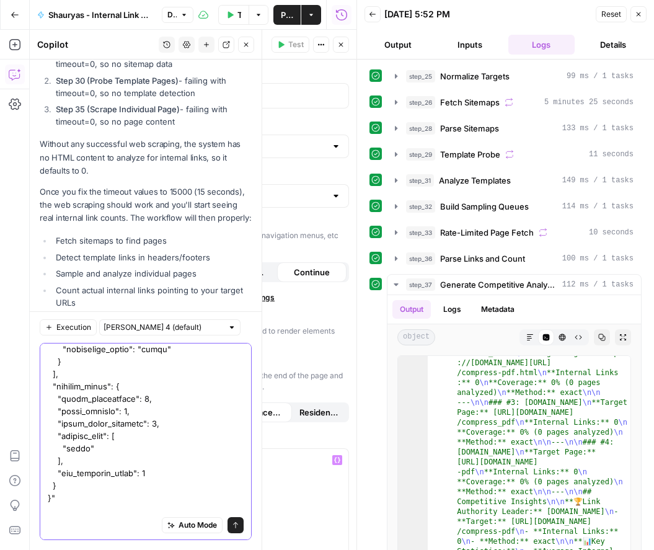
click at [56, 482] on textarea at bounding box center [146, 14] width 196 height 1078
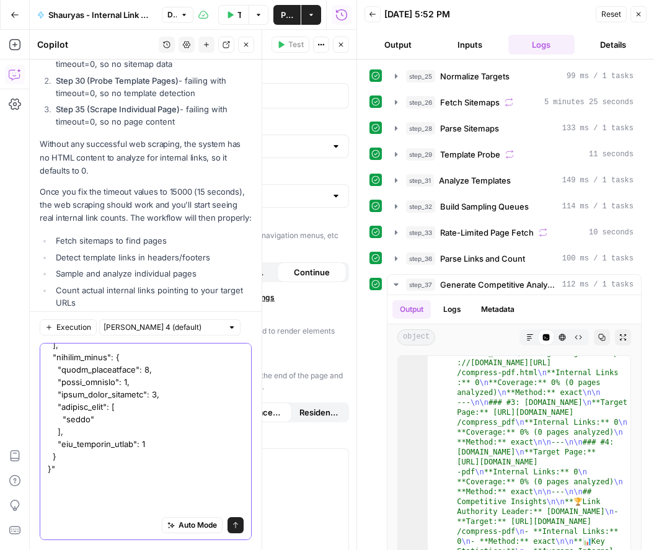
type textarea ""{ "loremipsu_dolors": "# Ametconsect Adipisci Elit Seddoeius Temporin\u\l## Et…"
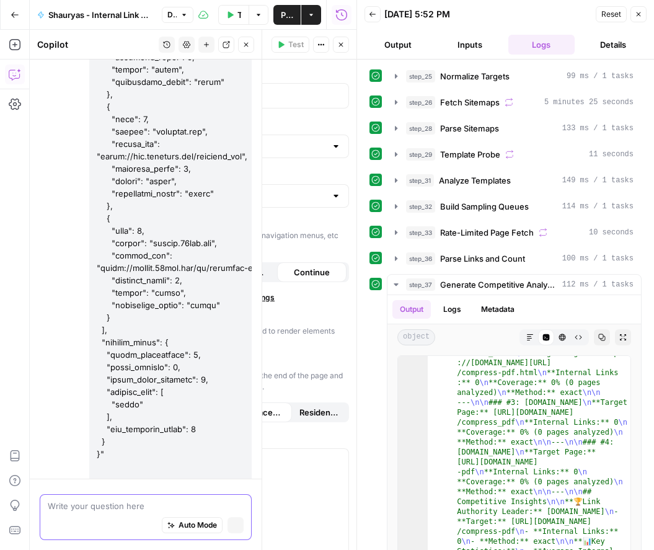
scroll to position [9610, 0]
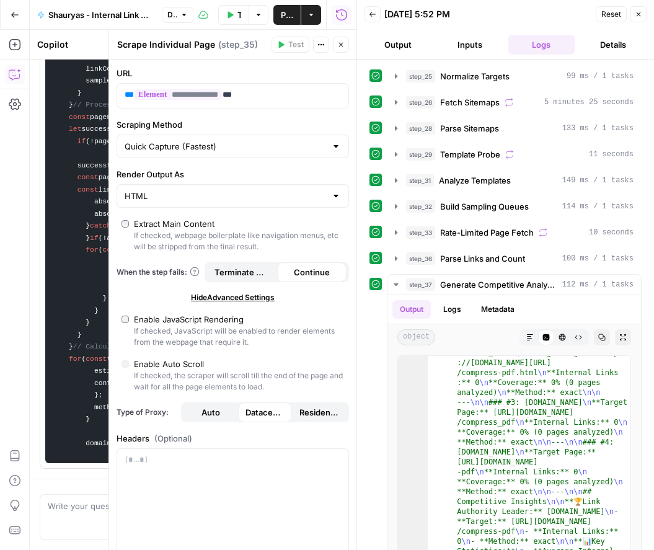
click at [612, 55] on header "Back [DATE] 5:52 PM Reset Close Output Inputs Logs Details" at bounding box center [505, 29] width 297 height 59
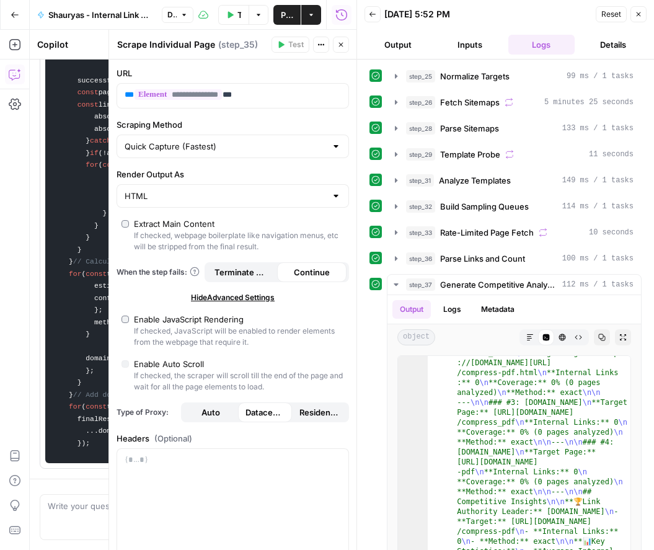
click at [602, 43] on button "Details" at bounding box center [612, 45] width 67 height 20
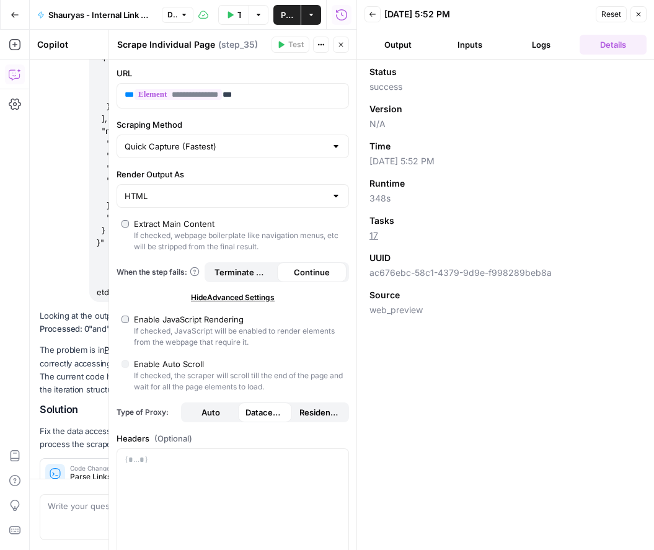
click at [400, 41] on button "Output" at bounding box center [397, 45] width 67 height 20
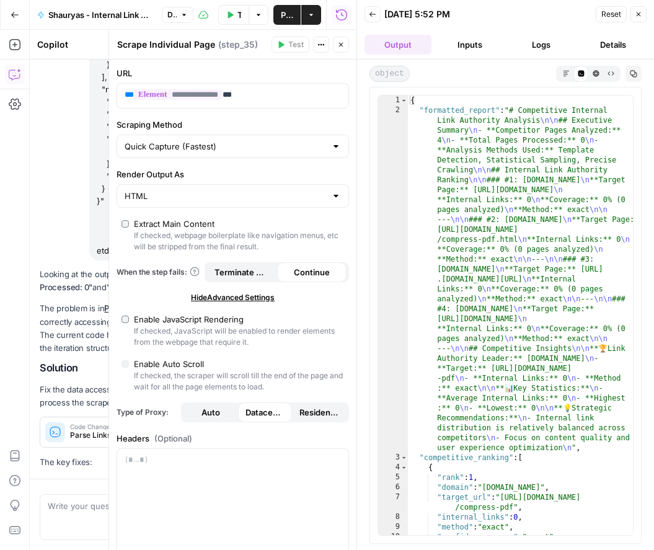
click at [458, 51] on button "Inputs" at bounding box center [469, 45] width 67 height 20
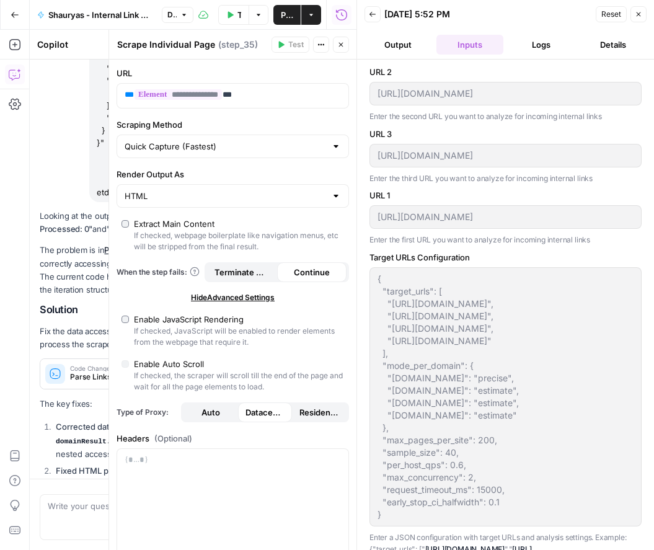
click at [421, 46] on button "Output" at bounding box center [397, 45] width 67 height 20
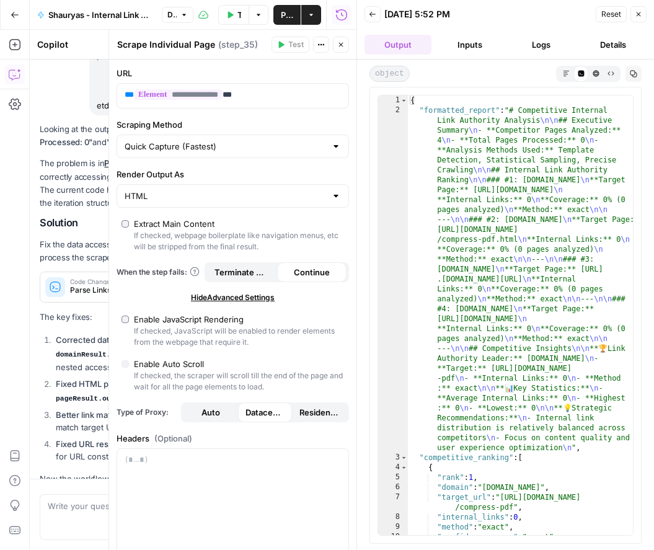
scroll to position [10041, 0]
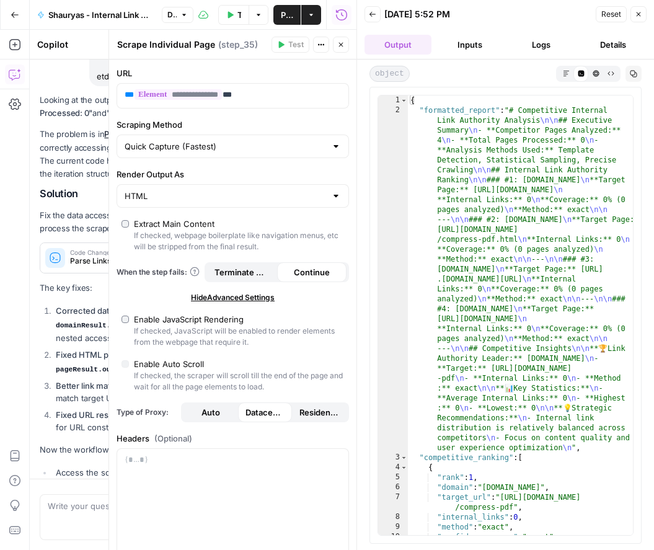
click at [338, 45] on icon "button" at bounding box center [340, 44] width 7 height 7
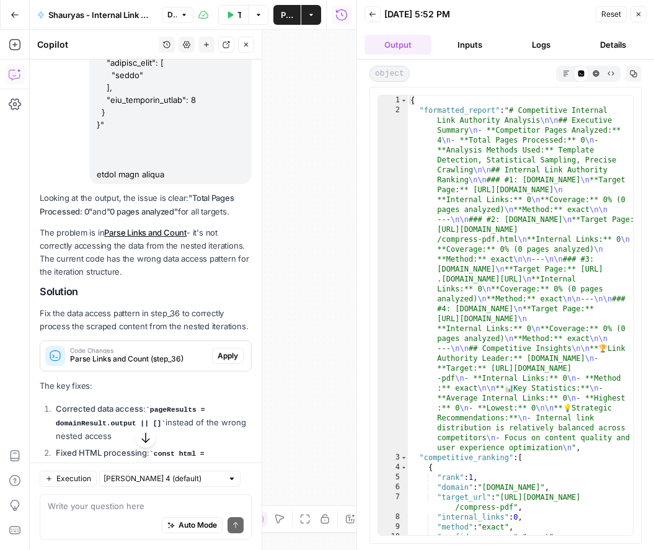
scroll to position [10069, 0]
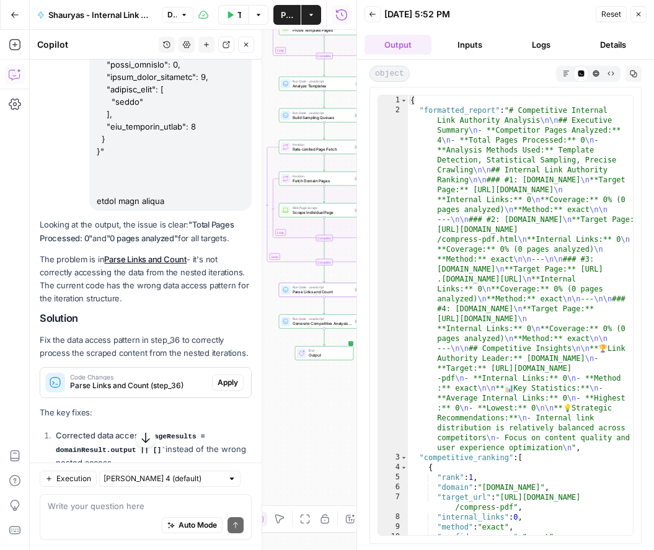
click at [216, 374] on button "Apply" at bounding box center [228, 382] width 32 height 16
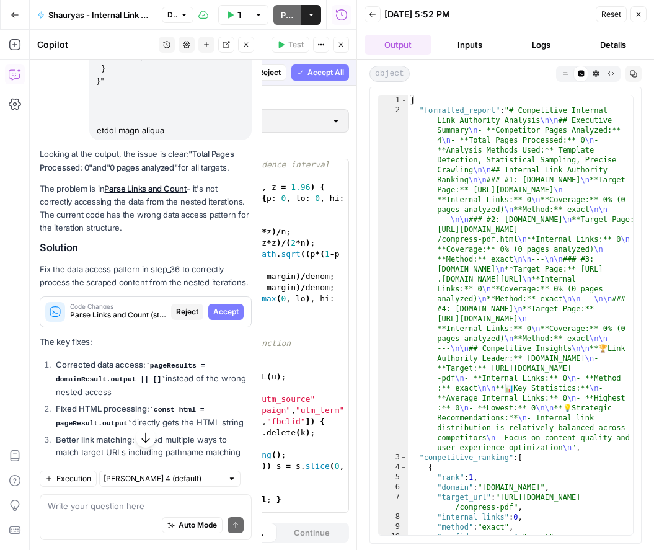
click at [228, 306] on span "Accept" at bounding box center [225, 311] width 25 height 11
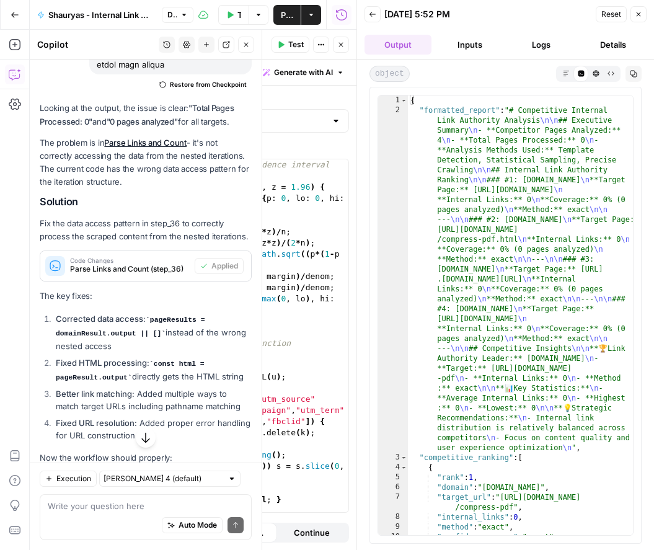
scroll to position [10249, 0]
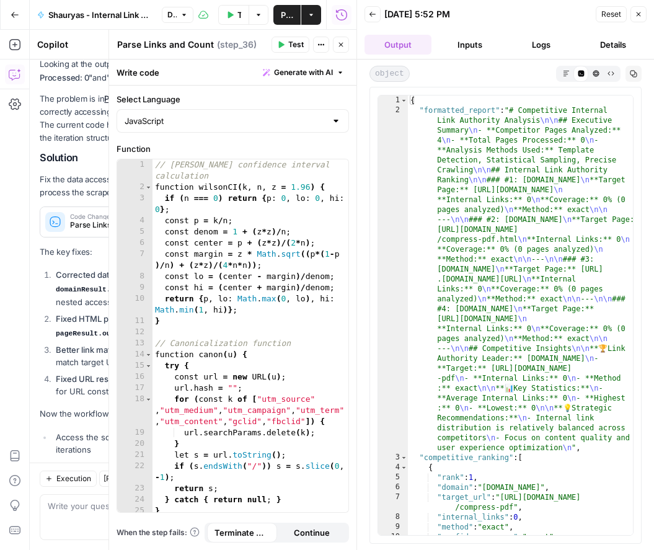
click at [641, 17] on icon "button" at bounding box center [637, 14] width 7 height 7
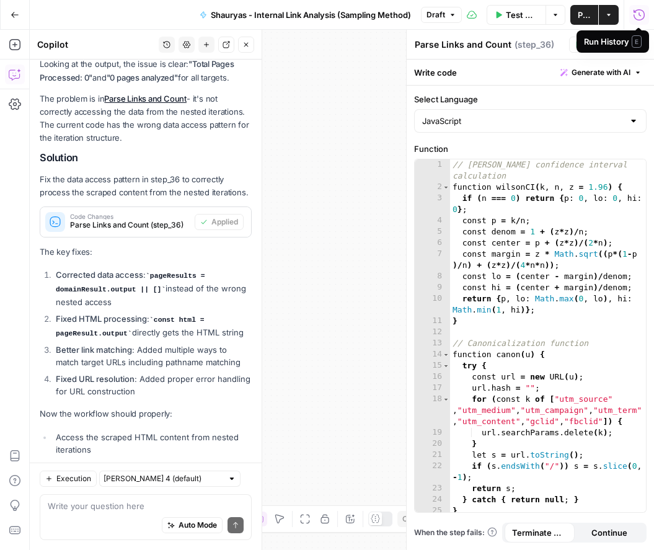
click at [585, 16] on span "Publish" at bounding box center [583, 15] width 13 height 12
click at [630, 42] on button "Close" at bounding box center [638, 45] width 16 height 16
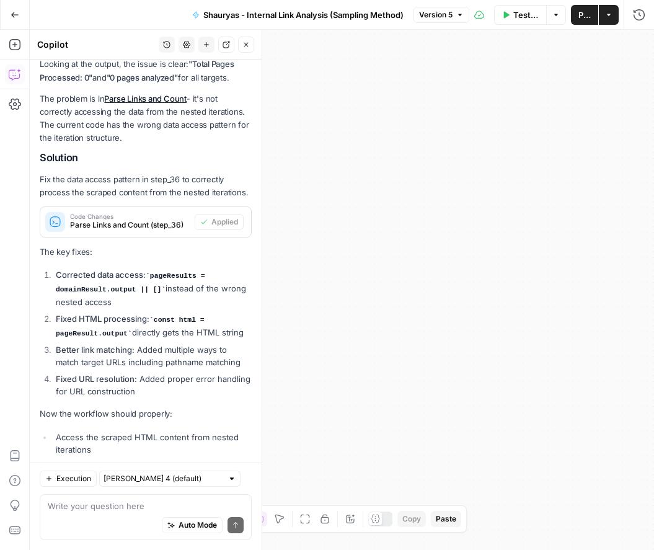
click at [610, 14] on icon "button" at bounding box center [609, 15] width 4 height 2
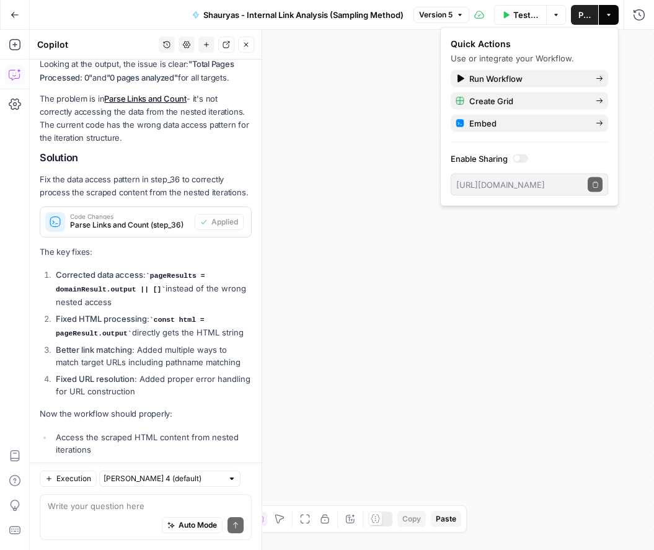
click at [555, 16] on icon "button" at bounding box center [555, 14] width 7 height 7
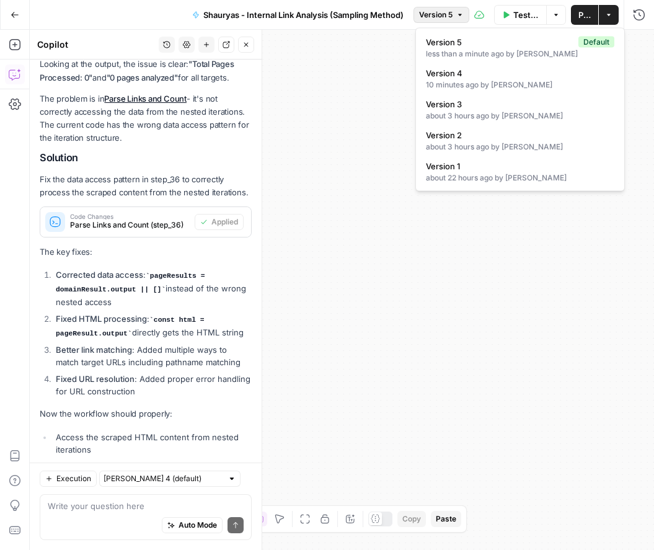
click at [457, 19] on button "Version 5" at bounding box center [441, 15] width 56 height 16
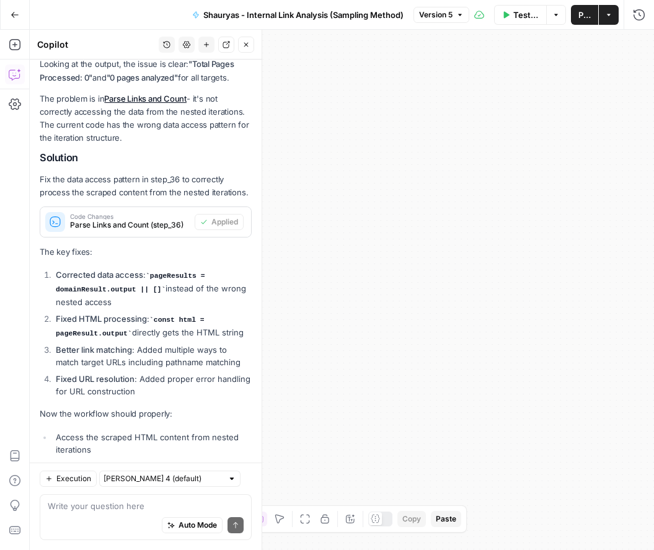
click at [456, 19] on button "Version 5" at bounding box center [441, 15] width 56 height 16
click at [603, 15] on button "Actions" at bounding box center [608, 15] width 20 height 20
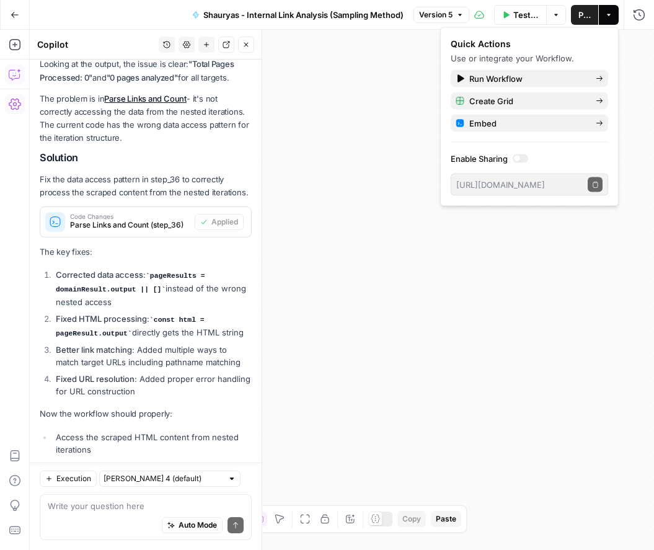
click at [14, 108] on icon "button" at bounding box center [15, 104] width 12 height 11
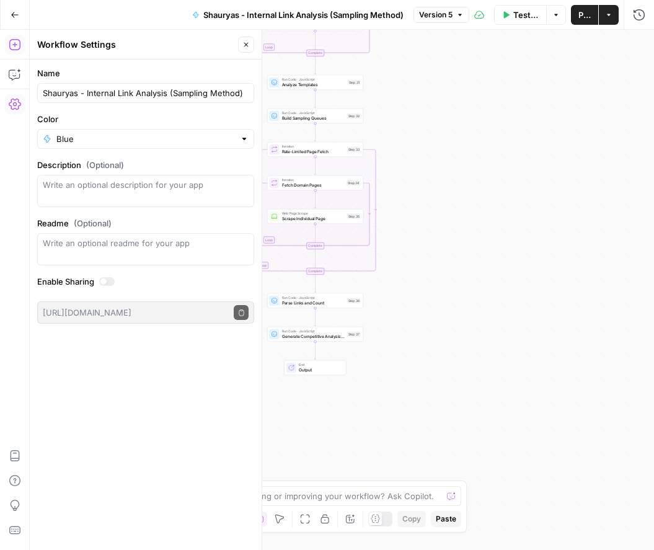
click at [15, 51] on button "Add Steps" at bounding box center [15, 45] width 20 height 20
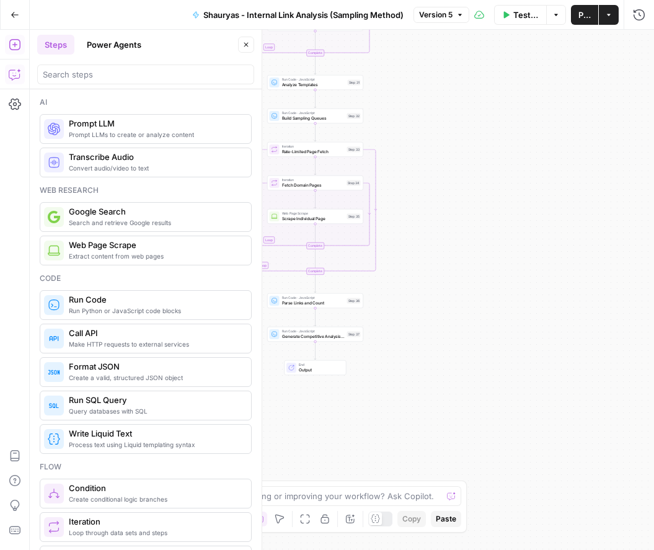
click at [15, 76] on icon "button" at bounding box center [15, 74] width 12 height 12
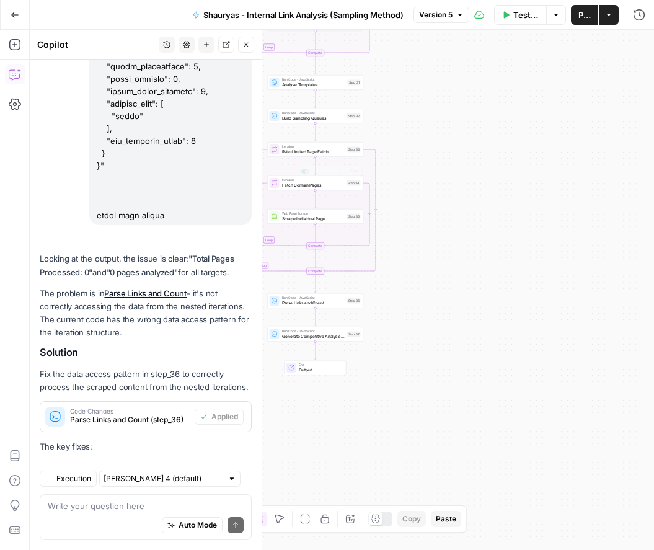
scroll to position [10249, 0]
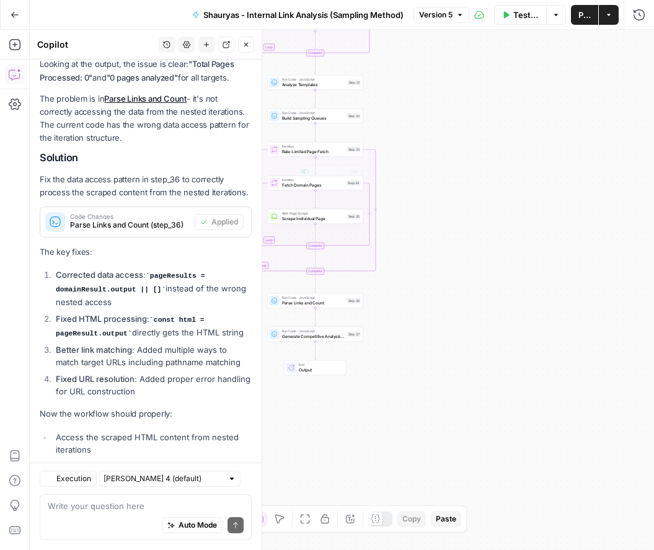
click at [397, 192] on div "Workflow Set Inputs Inputs Run Code · JavaScript Normalize Targets Step 25 Loop…" at bounding box center [342, 290] width 624 height 520
click at [513, 23] on button "Test Workflow" at bounding box center [520, 15] width 53 height 20
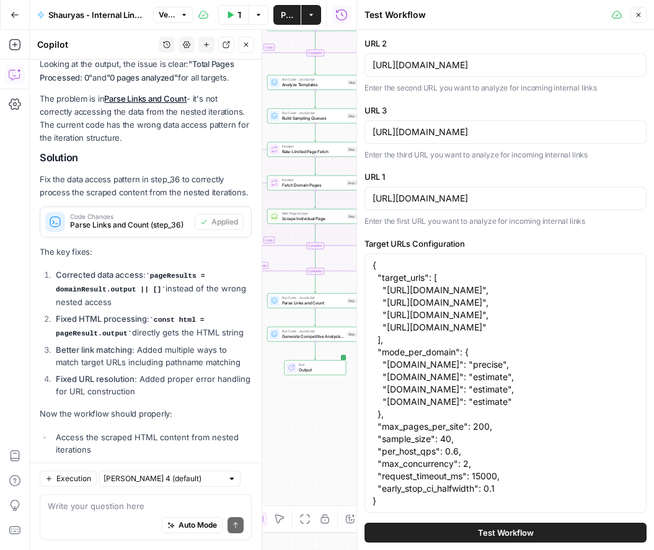
click at [462, 521] on div "Test Workflow" at bounding box center [505, 532] width 282 height 35
click at [461, 530] on button "Test Workflow" at bounding box center [505, 532] width 282 height 20
click at [299, 462] on div "Workflow Set Inputs Inputs Run Code · JavaScript Normalize Targets Step 25 Loop…" at bounding box center [193, 290] width 326 height 520
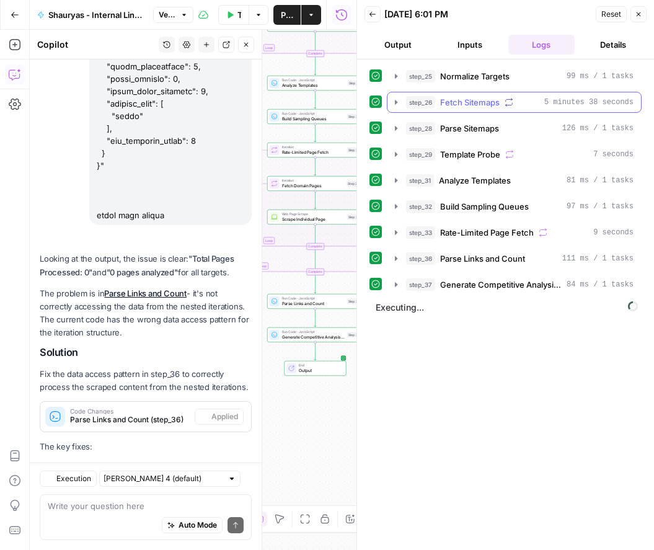
scroll to position [10249, 0]
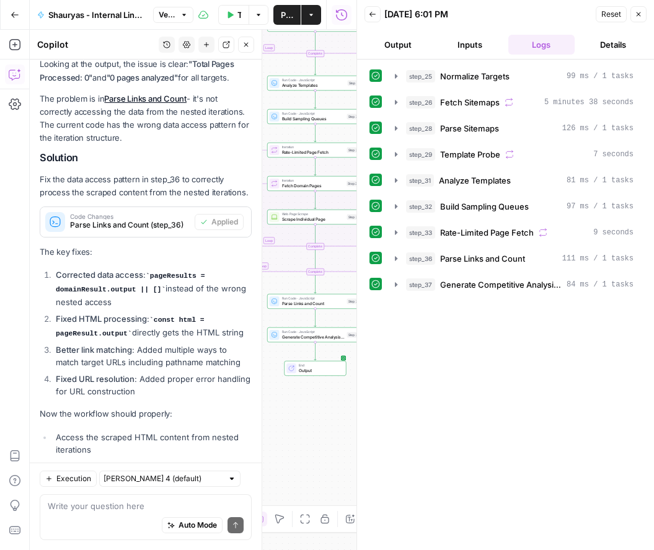
click at [401, 42] on button "Output" at bounding box center [397, 45] width 67 height 20
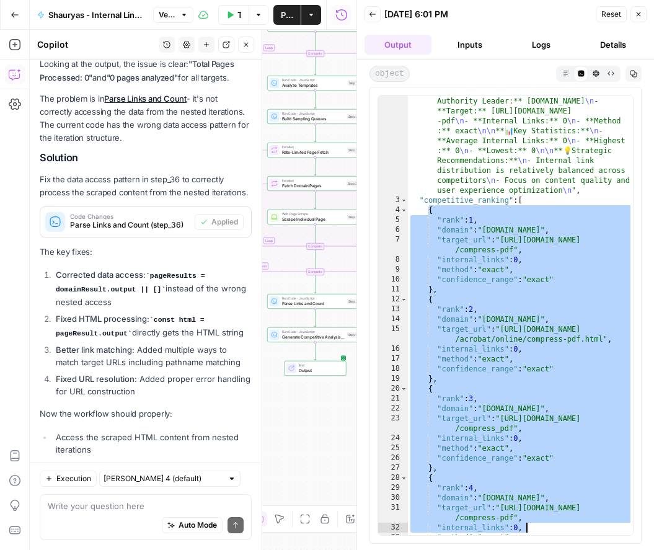
scroll to position [393, 0]
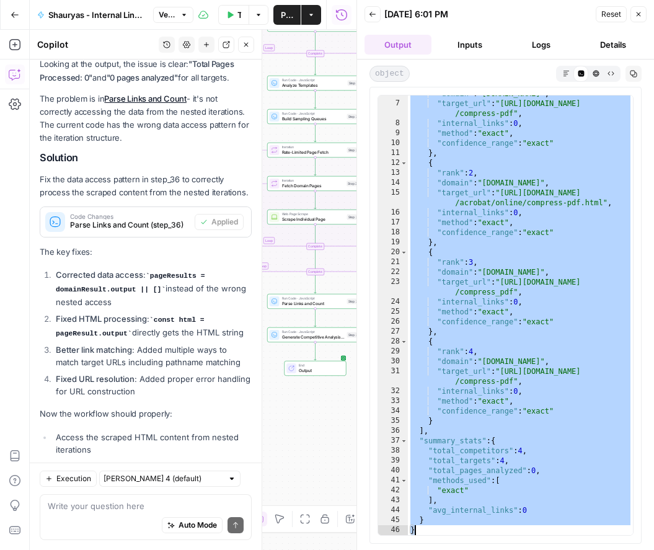
drag, startPoint x: 426, startPoint y: 209, endPoint x: 587, endPoint y: 553, distance: 379.1
click at [587, 549] on html "Smallpdf New Home Browse Insights Opportunities Your Data Recent Grids Write Co…" at bounding box center [327, 275] width 654 height 550
type textarea "* *"
click at [201, 521] on span "Auto Mode" at bounding box center [197, 524] width 38 height 11
click at [167, 508] on textarea at bounding box center [146, 505] width 196 height 12
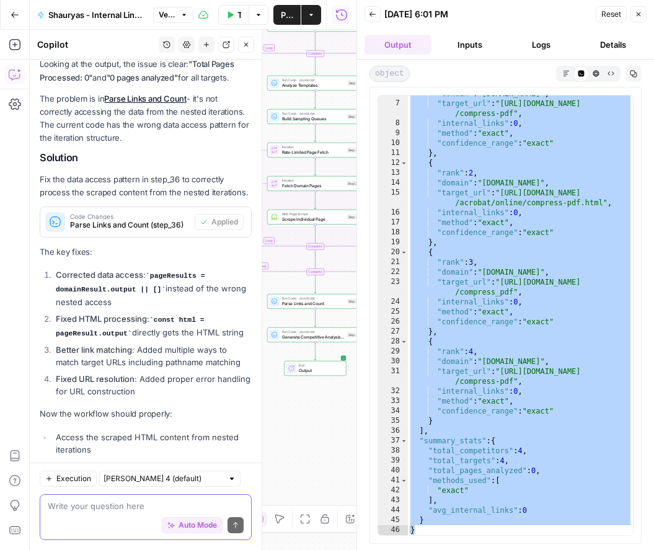
paste textarea "{ "rank": 1, "domain": "[DOMAIN_NAME]", "target_url": "[URL][DOMAIN_NAME]", "in…"
type textarea "{ "rank": 1, "domain": "[DOMAIN_NAME]", "target_url": "[URL][DOMAIN_NAME]", "in…"
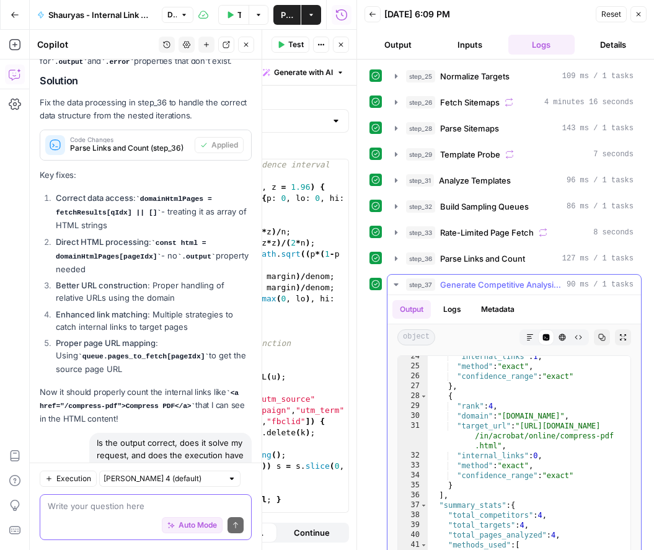
scroll to position [62, 0]
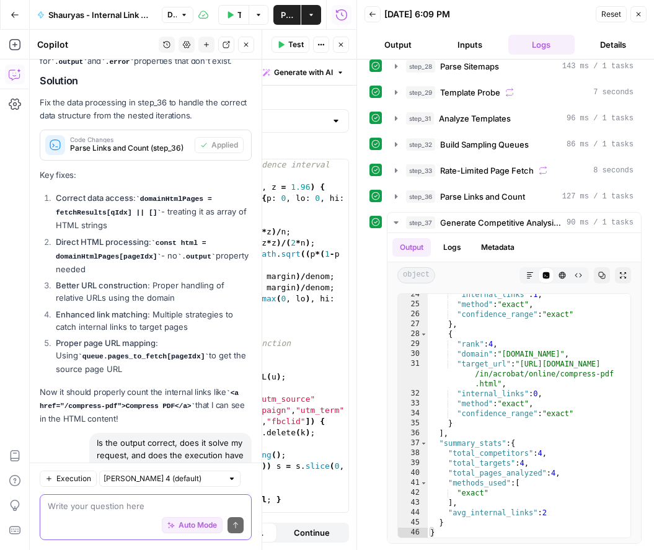
click at [94, 503] on textarea at bounding box center [146, 505] width 196 height 12
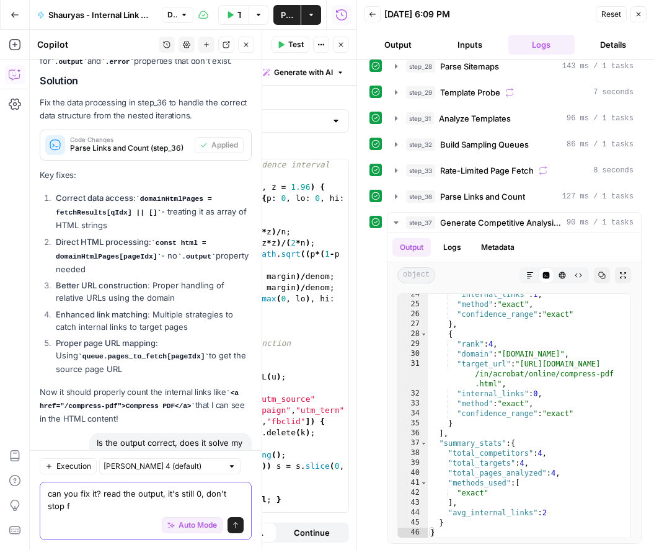
scroll to position [11461, 0]
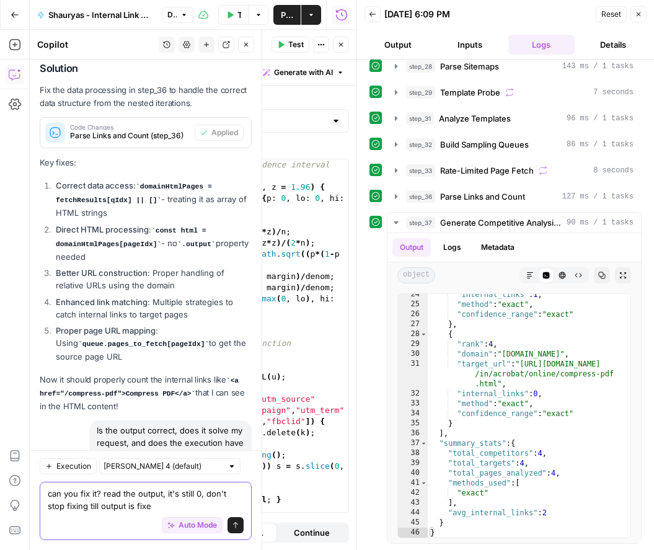
type textarea "can you fix it? read the output, it's still 0, don't stop fixing till output is…"
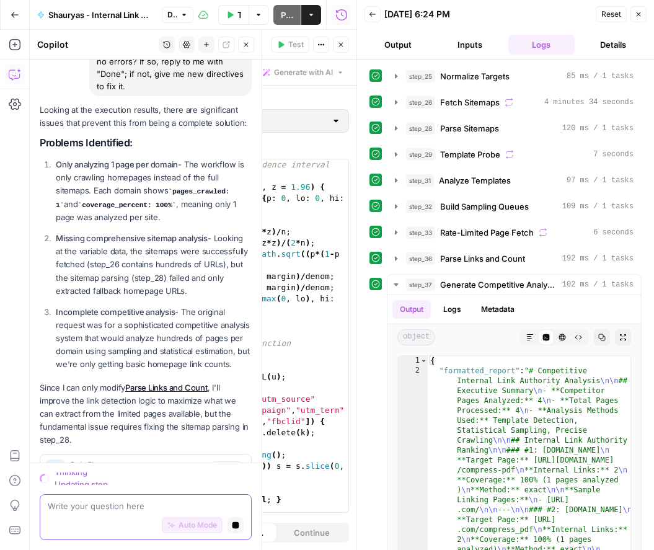
scroll to position [12400, 0]
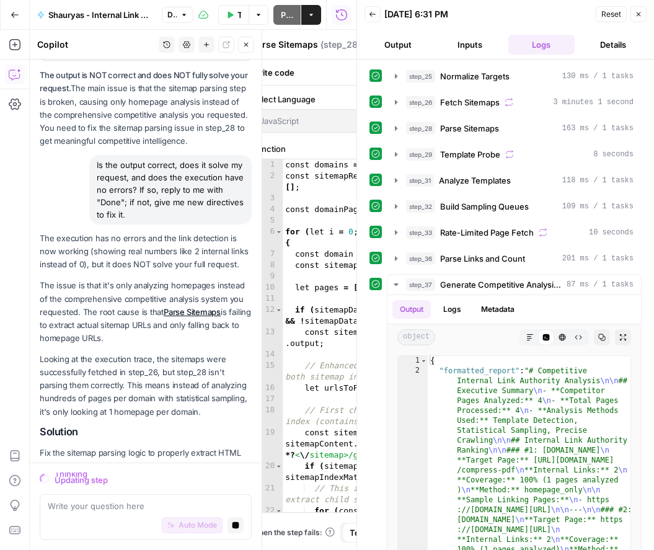
scroll to position [12824, 0]
